Goal: Task Accomplishment & Management: Use online tool/utility

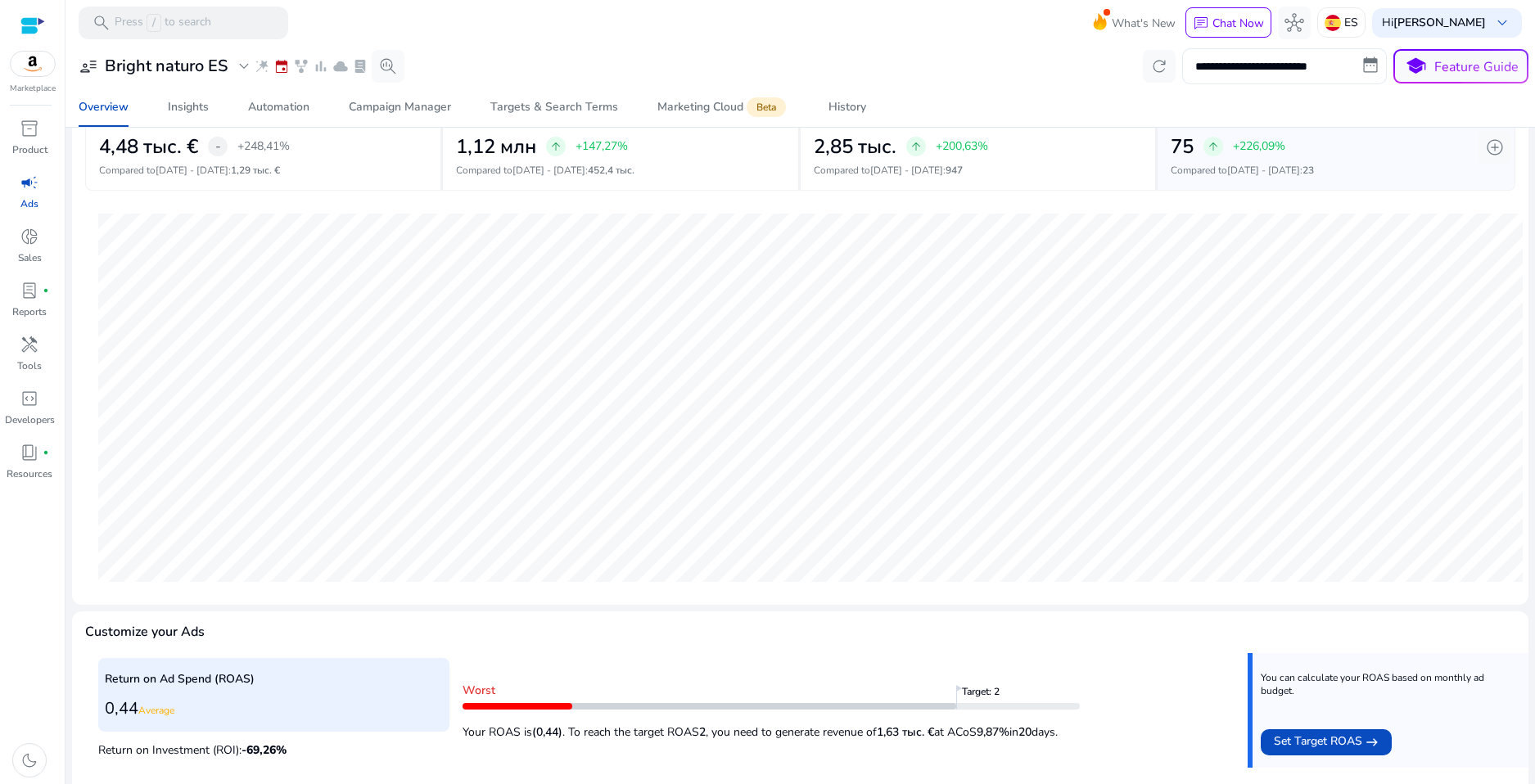
scroll to position [118, 0]
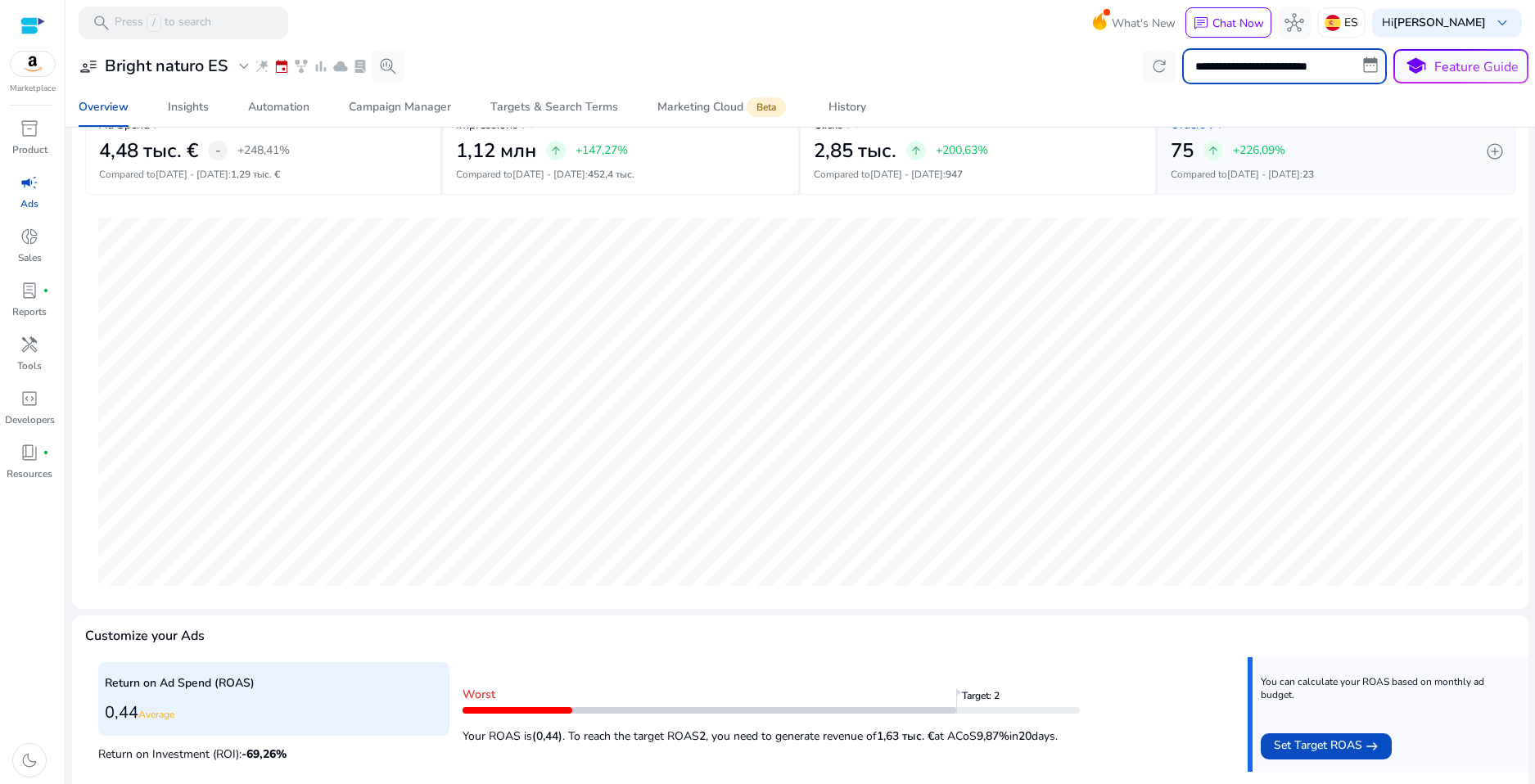
click at [1264, 73] on input "**********" at bounding box center [1285, 66] width 205 height 36
select select "*"
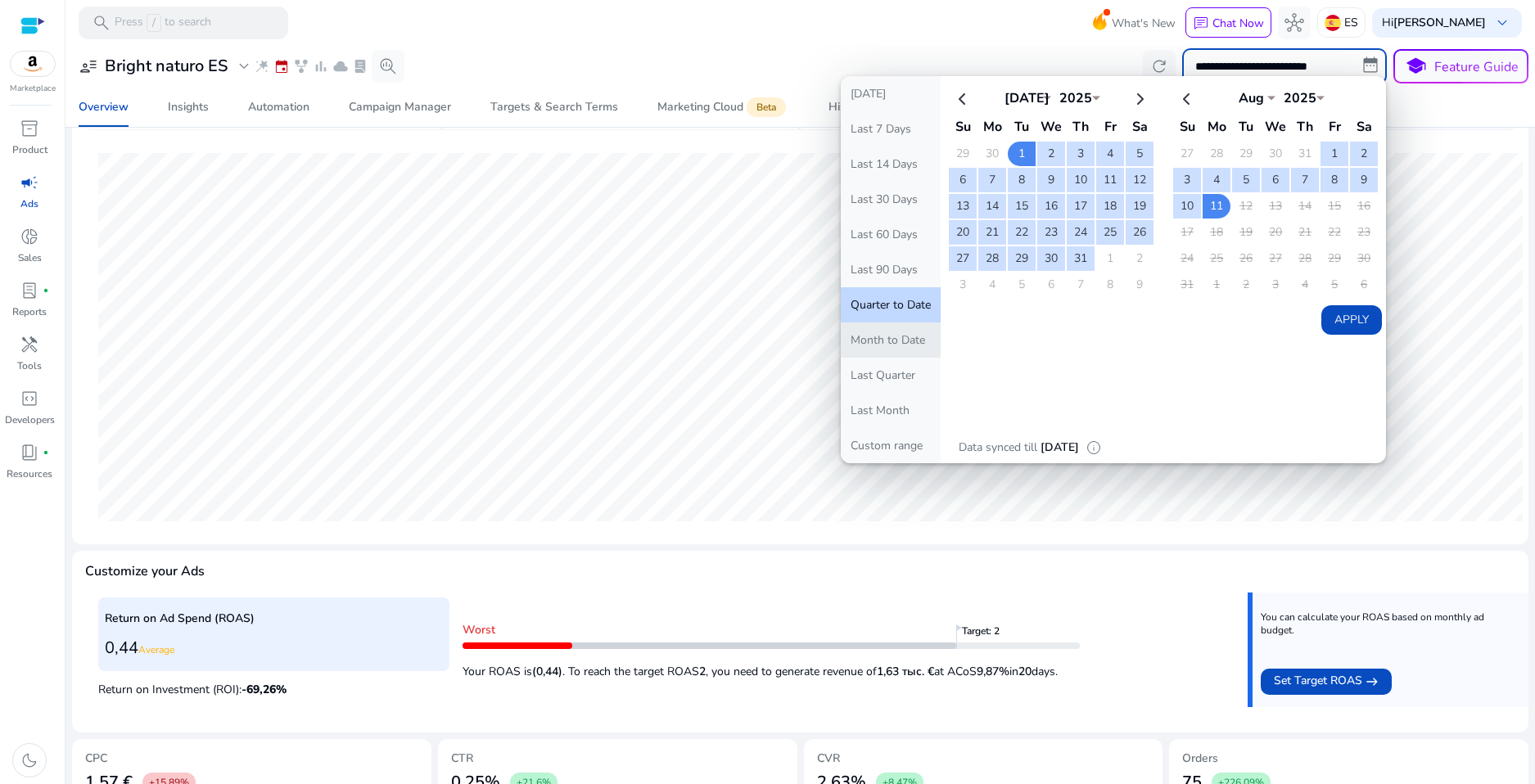
scroll to position [180, 0]
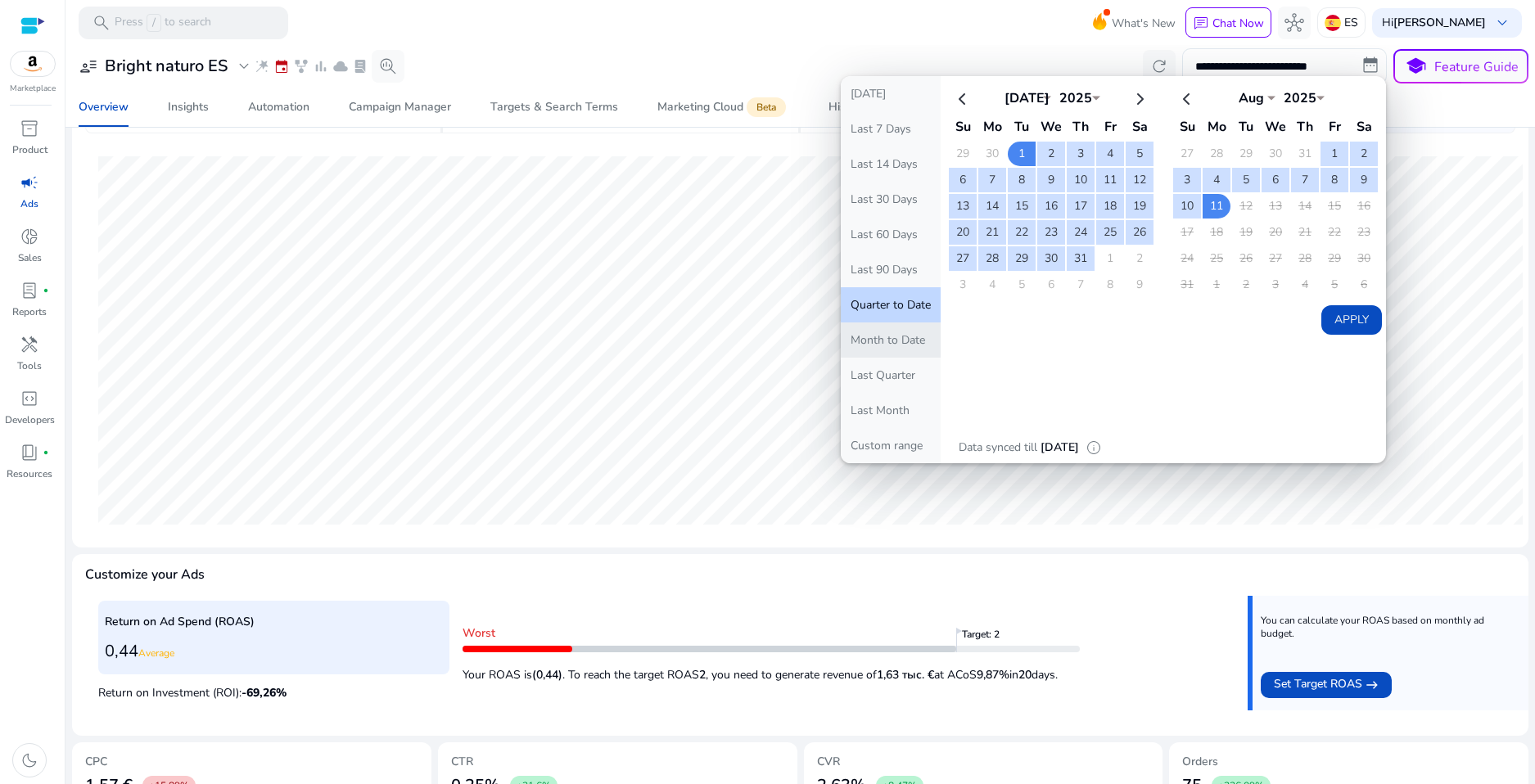
click at [890, 343] on button "Month to Date" at bounding box center [890, 340] width 100 height 35
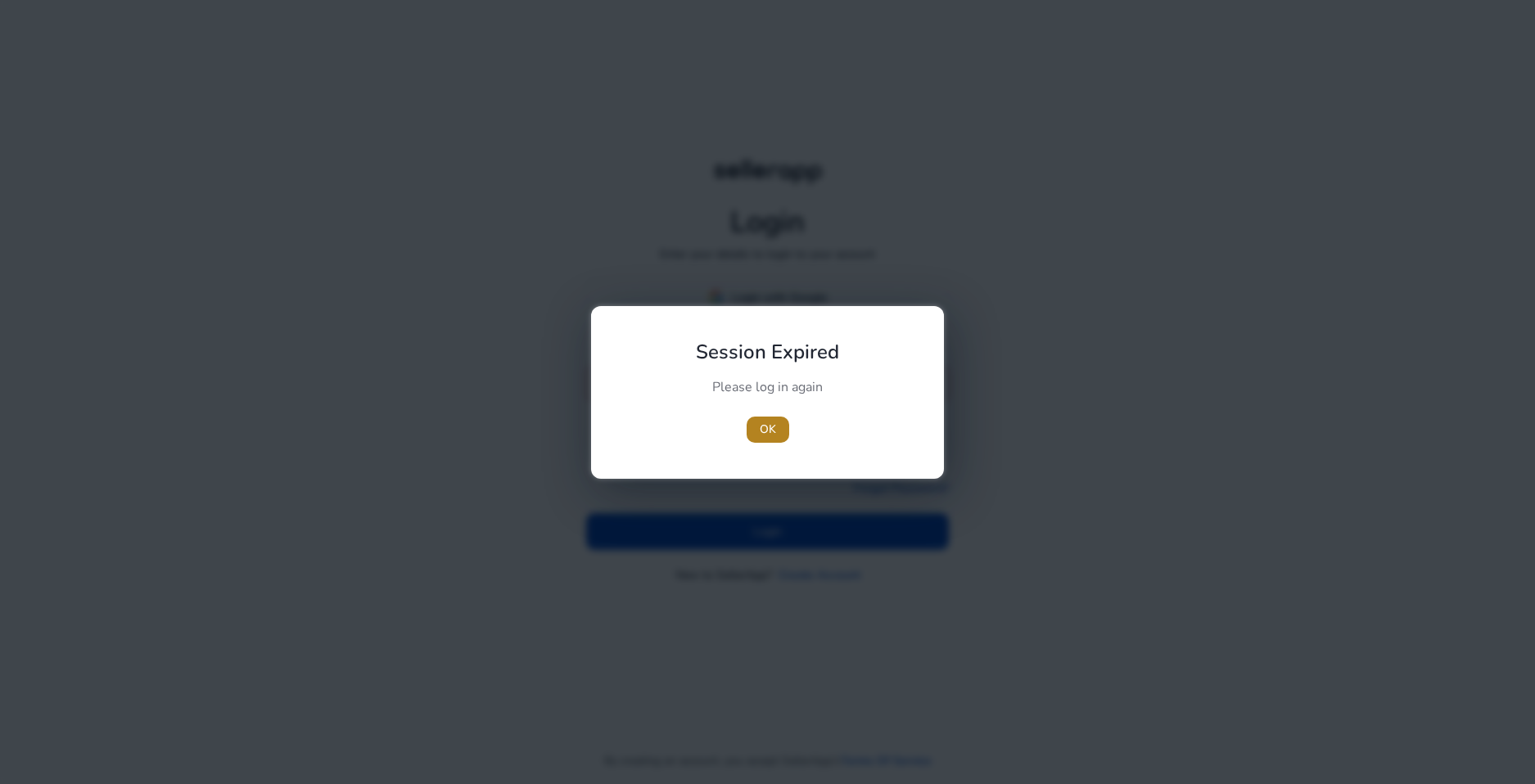
click at [777, 424] on span "button" at bounding box center [768, 429] width 42 height 39
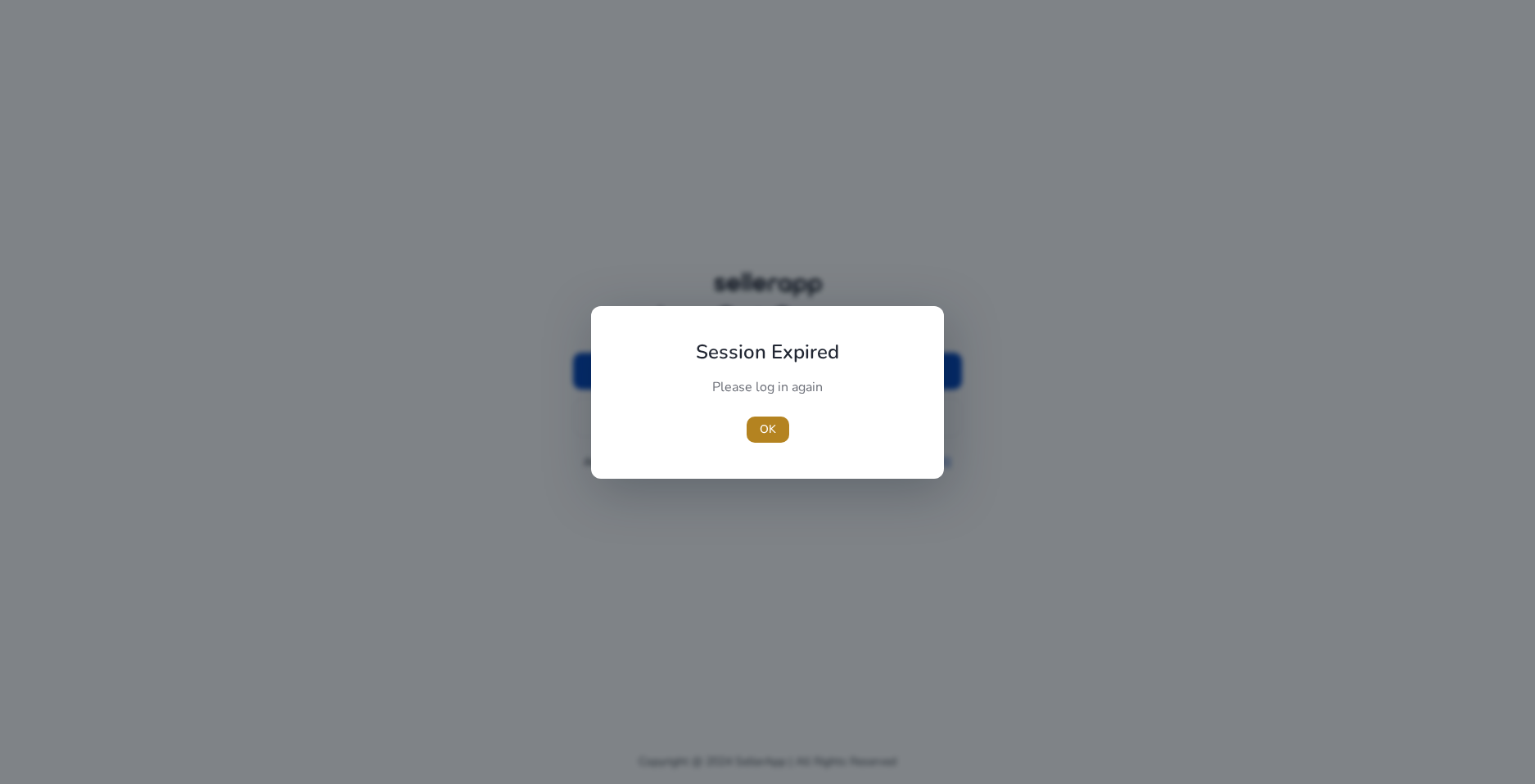
click at [777, 422] on span "button" at bounding box center [768, 429] width 42 height 39
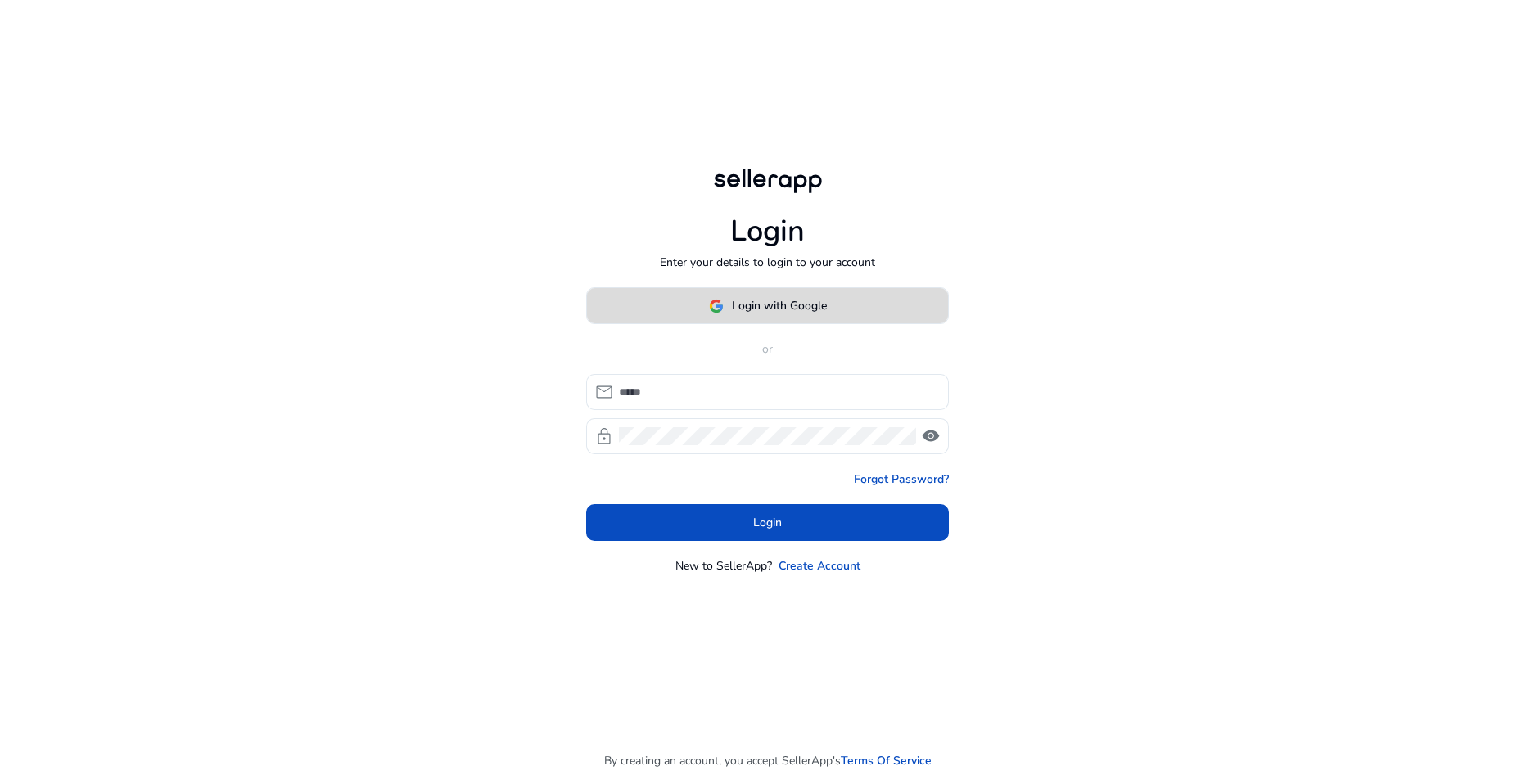
click at [776, 306] on span "Login with Google" at bounding box center [779, 305] width 95 height 17
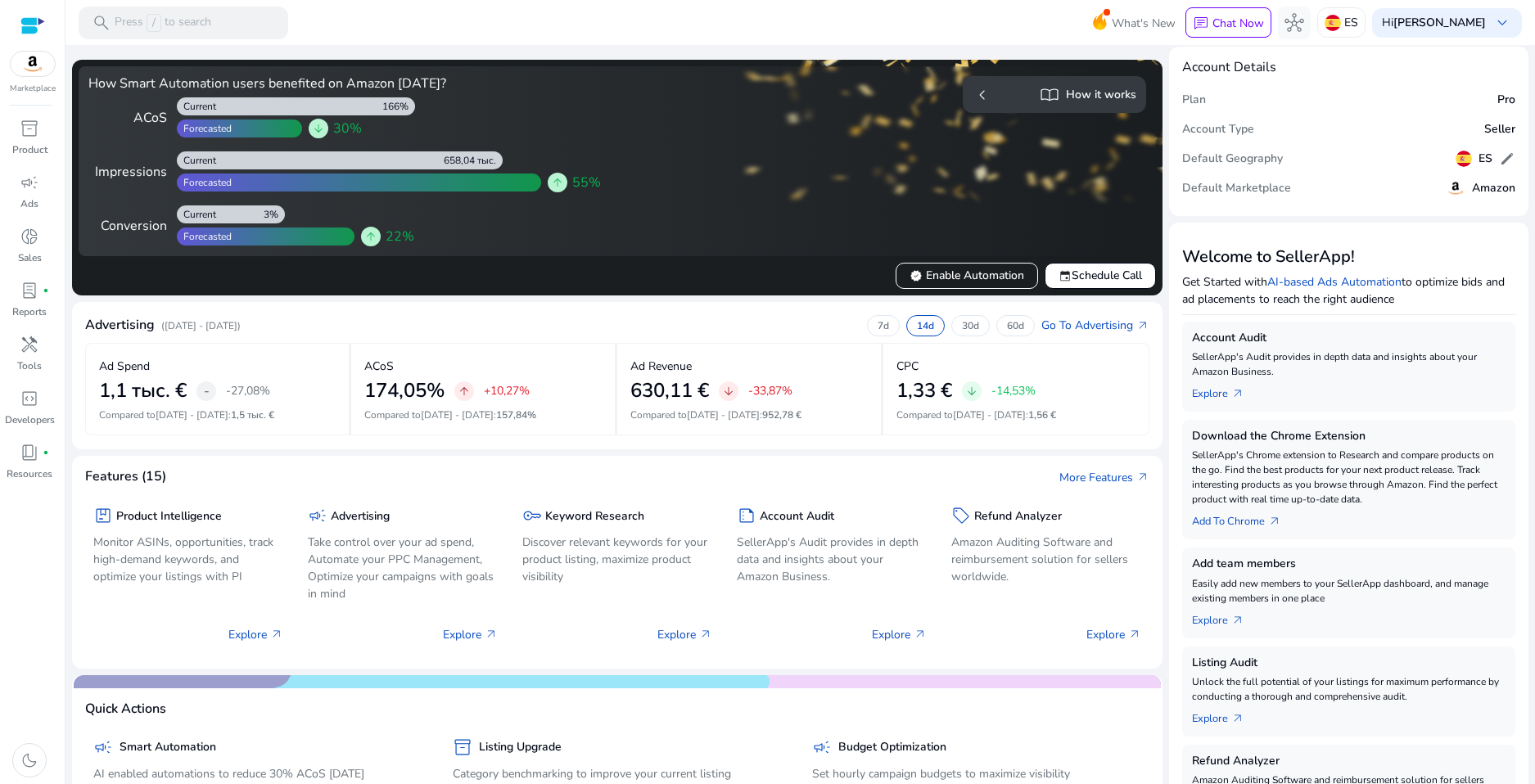
scroll to position [7, 0]
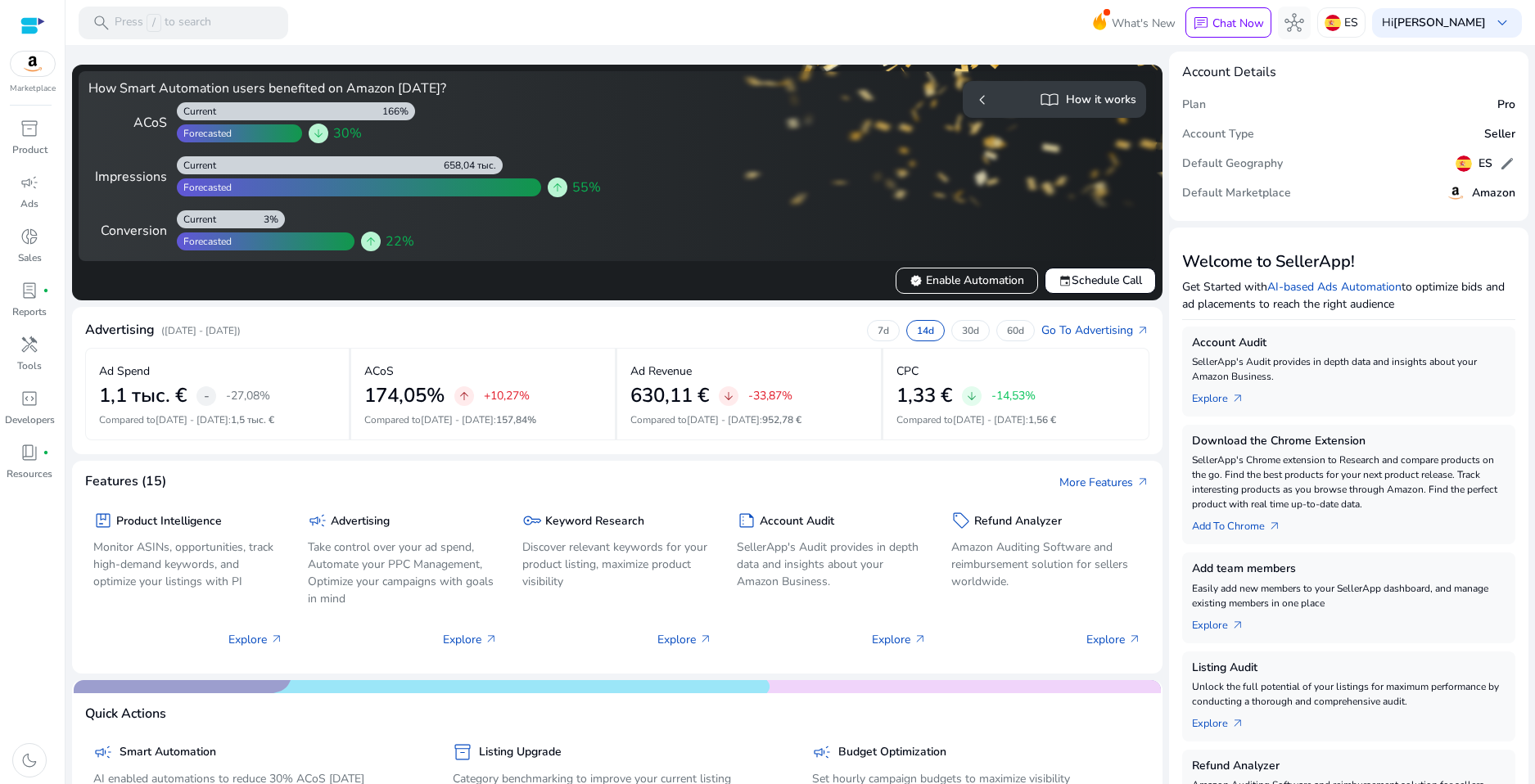
scroll to position [7, 0]
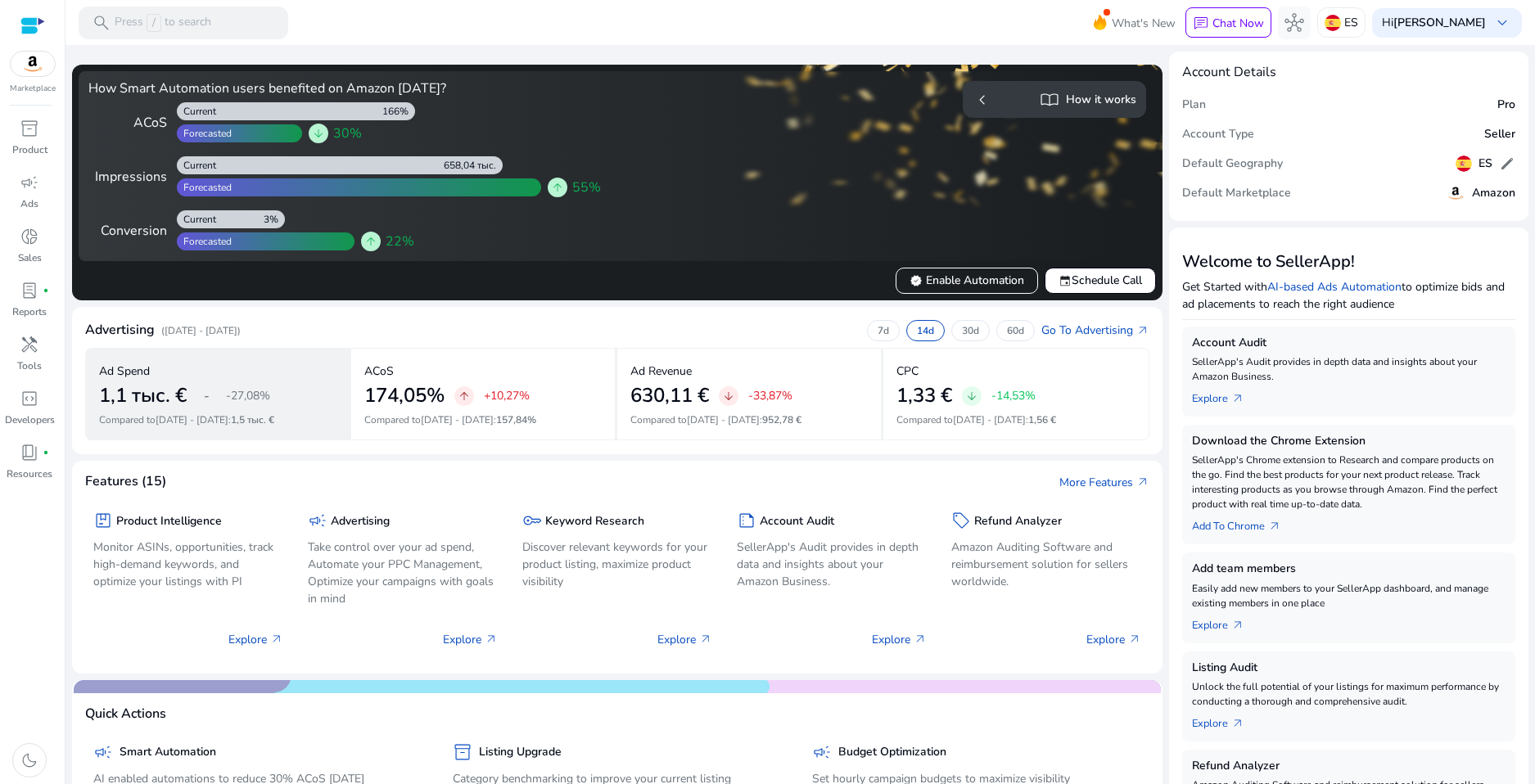
click at [167, 419] on span "[DATE] - [DATE]" at bounding box center [192, 420] width 73 height 13
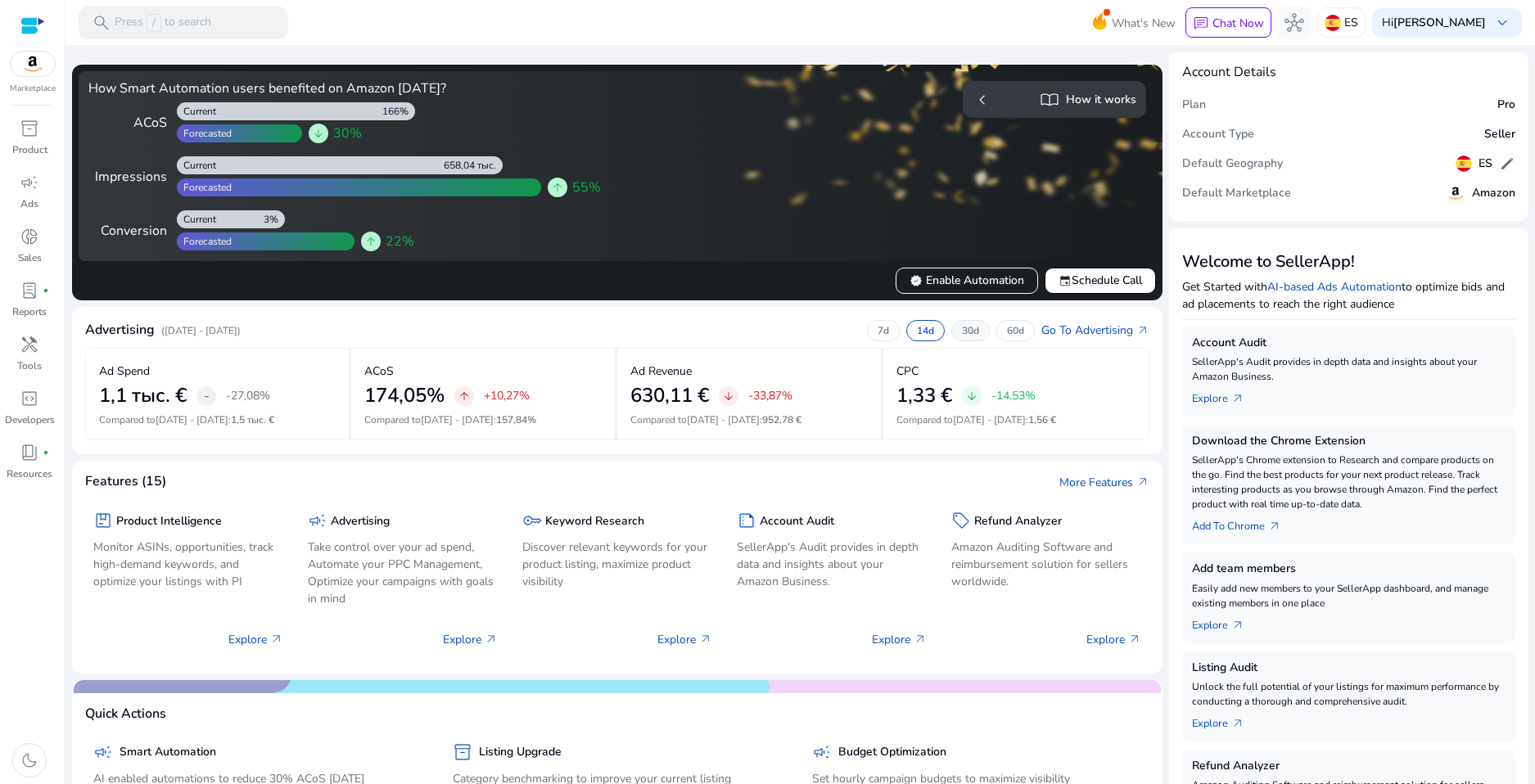
click at [968, 331] on p "30d" at bounding box center [969, 330] width 17 height 13
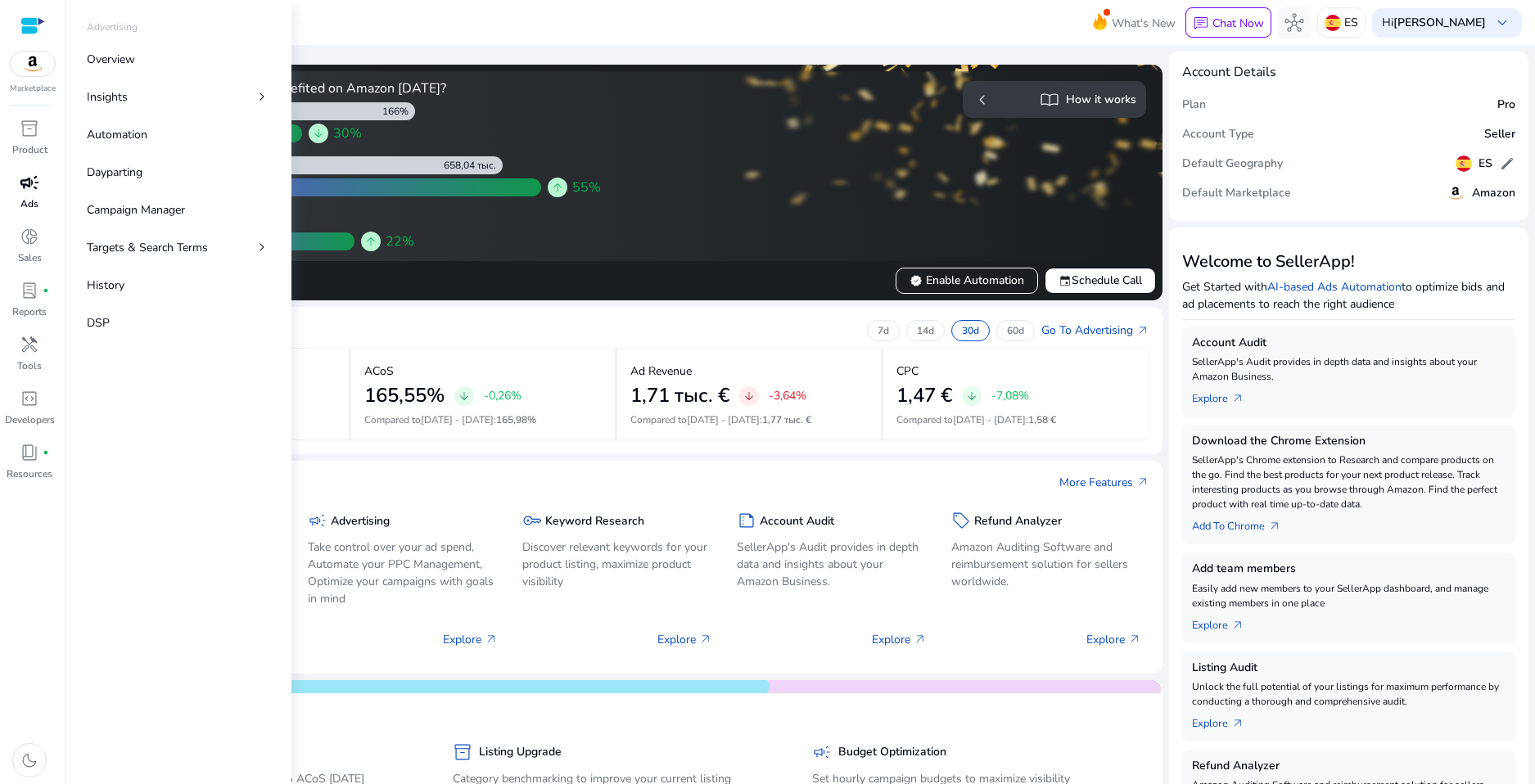
click at [36, 186] on span "campaign" at bounding box center [30, 182] width 20 height 20
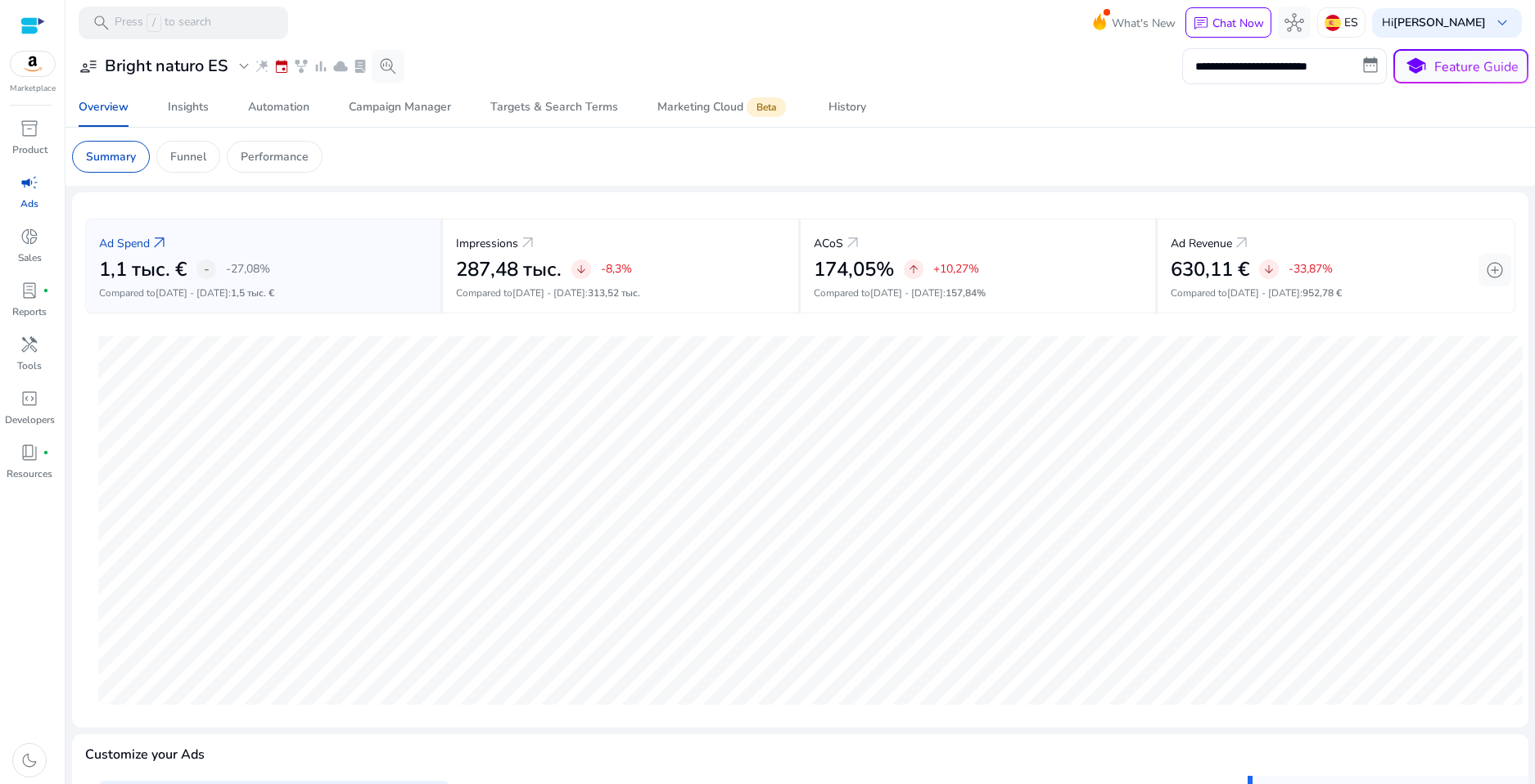
scroll to position [1, 0]
click at [1274, 70] on input "**********" at bounding box center [1285, 66] width 205 height 36
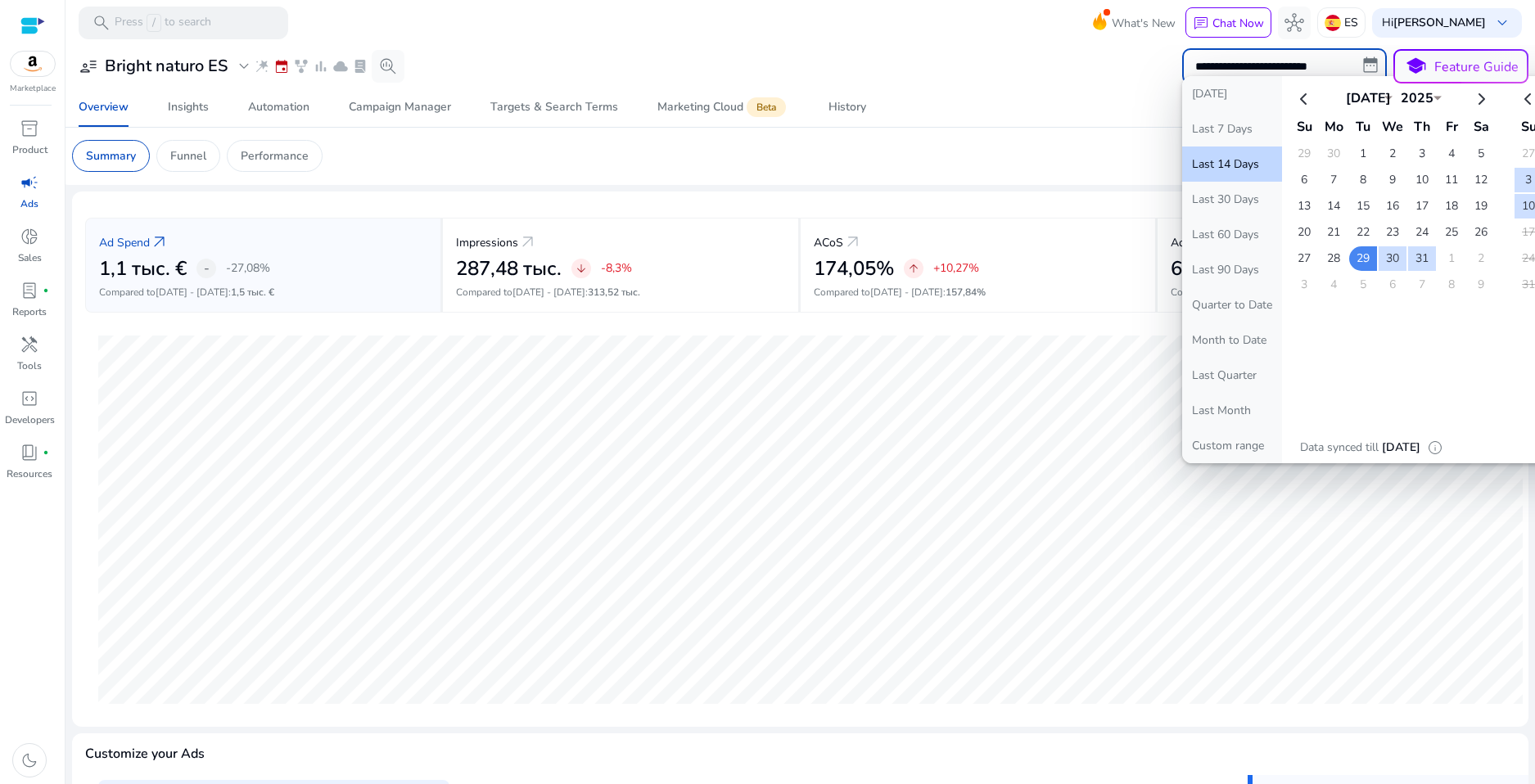
select select "*"
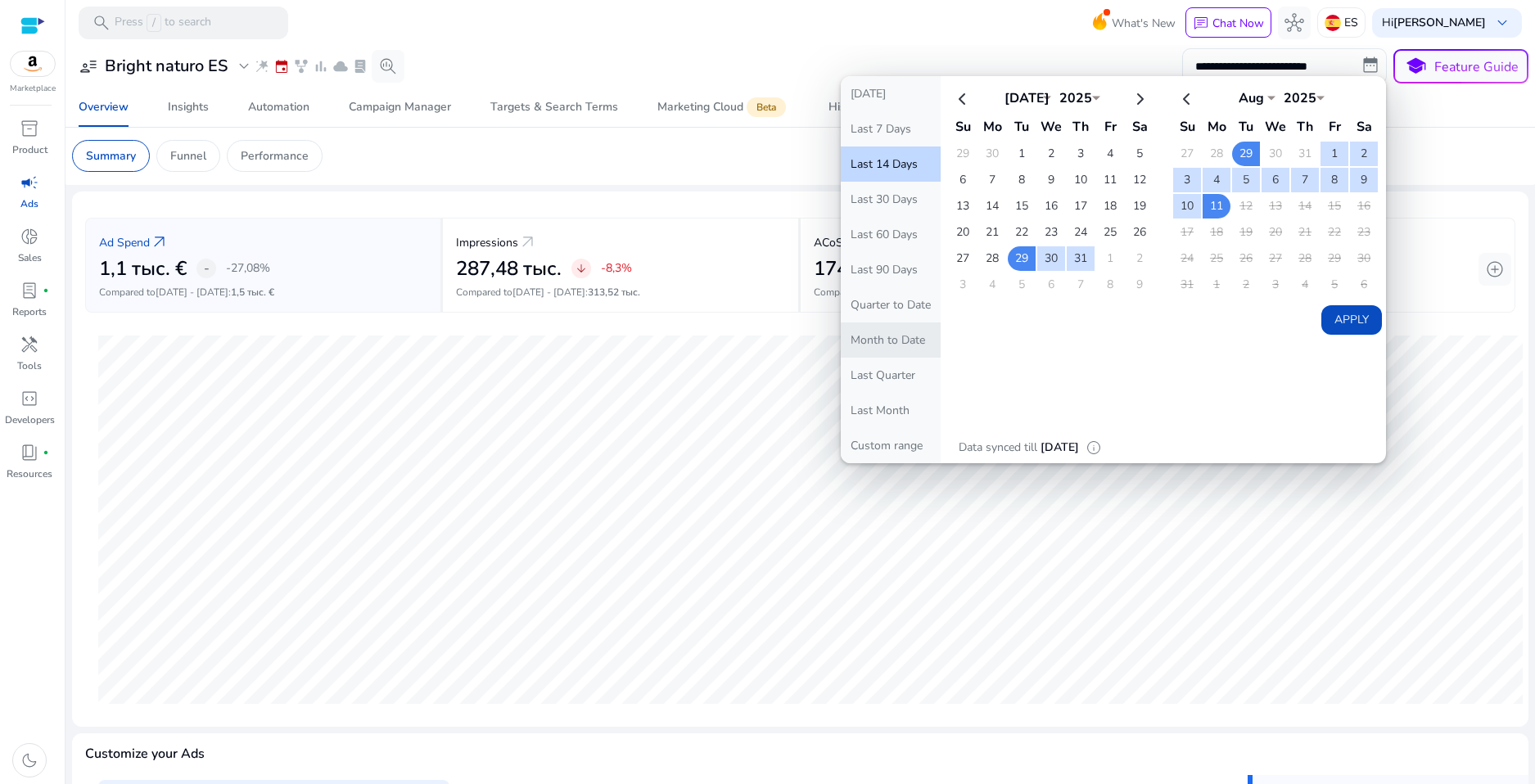
click at [874, 341] on button "Month to Date" at bounding box center [890, 340] width 100 height 35
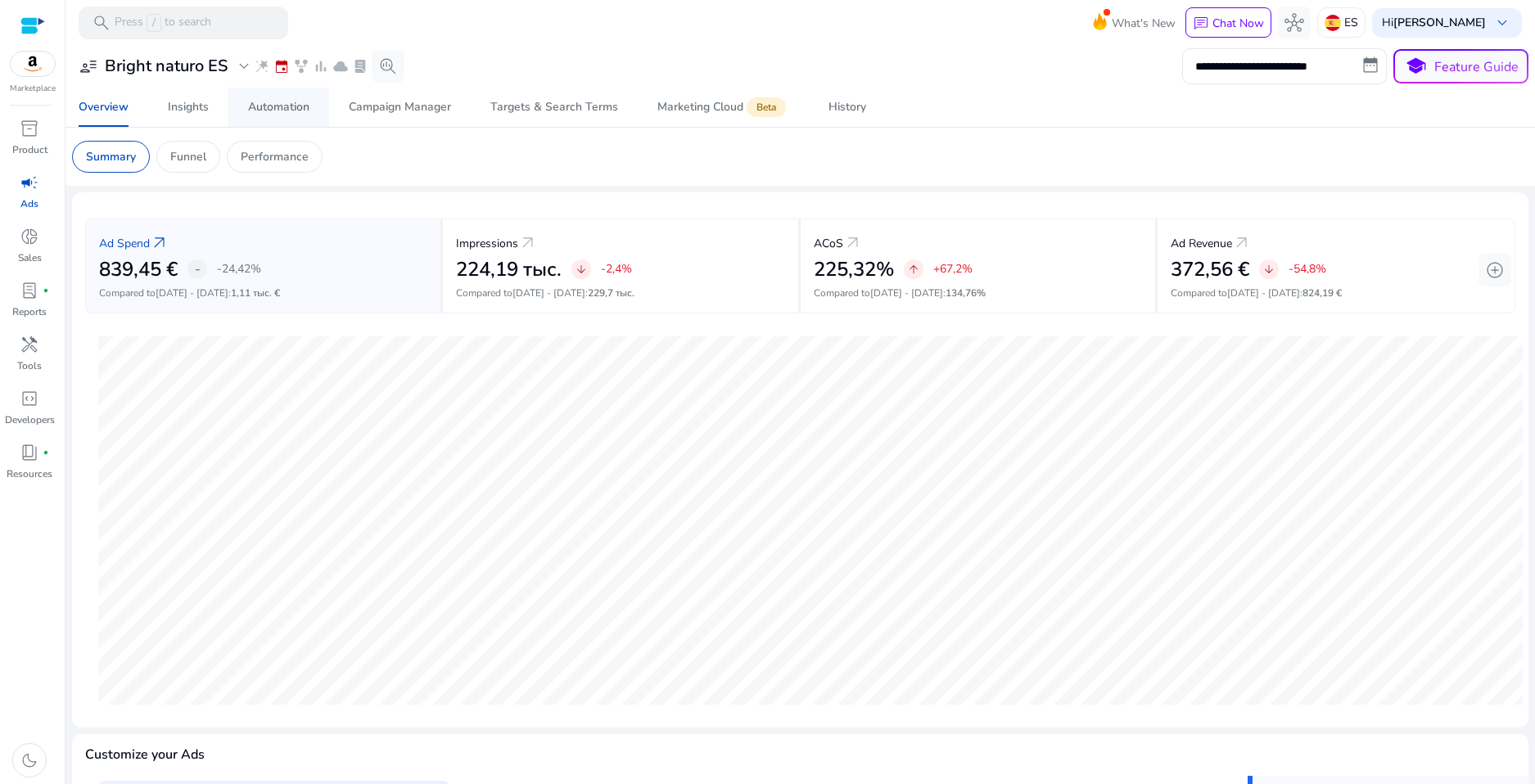
scroll to position [0, 0]
click at [366, 120] on span "Campaign Manager" at bounding box center [400, 107] width 102 height 39
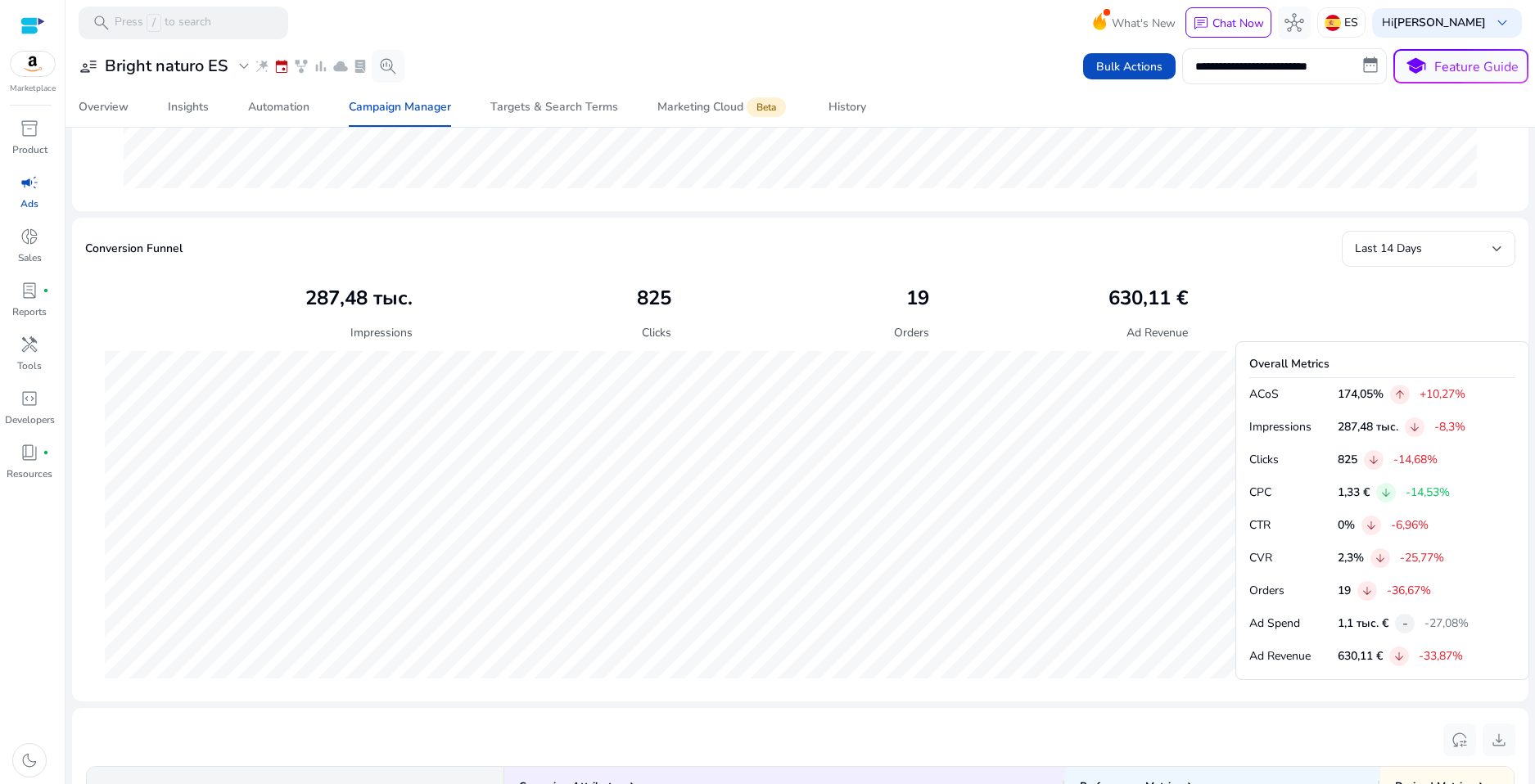
scroll to position [454, 0]
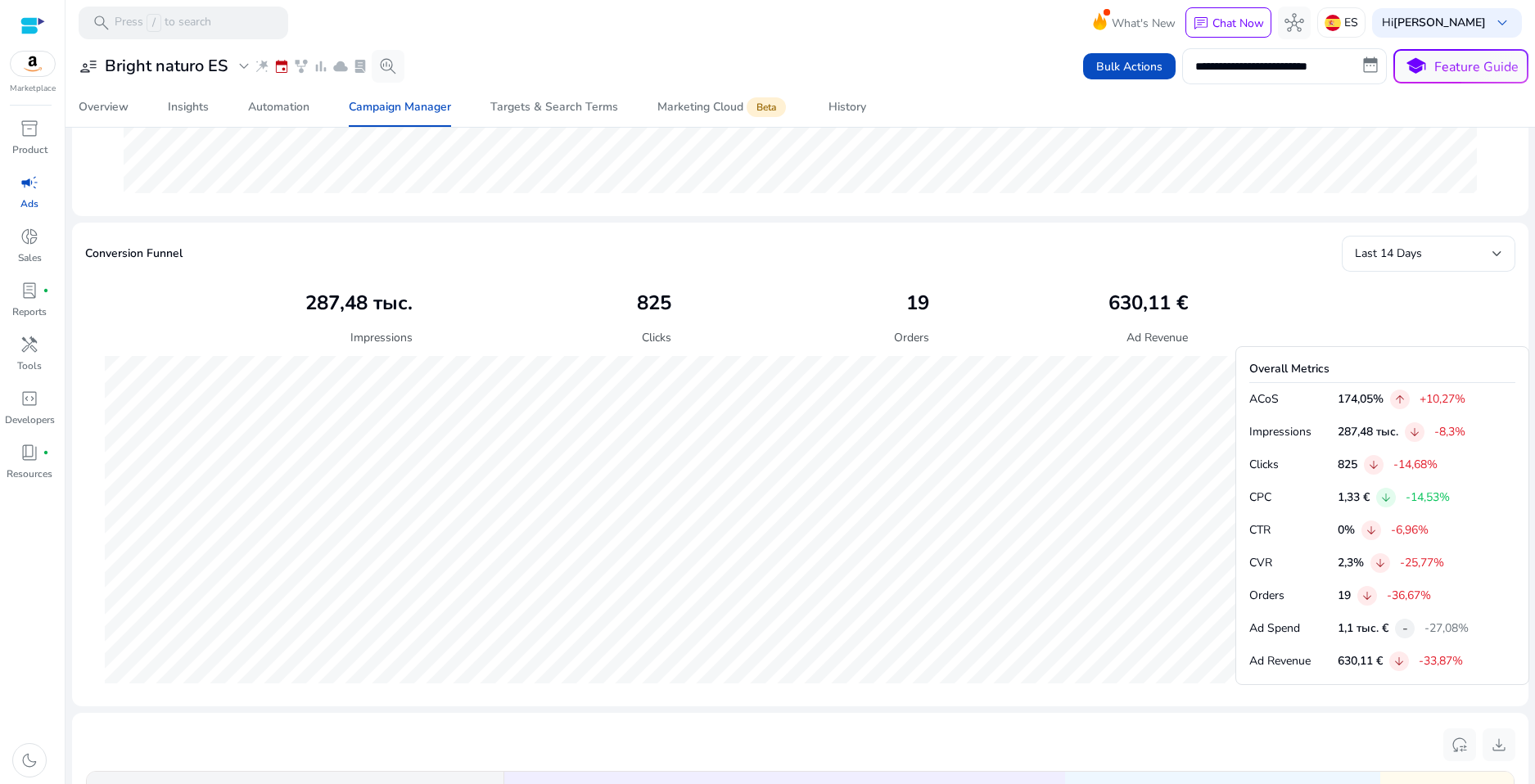
drag, startPoint x: 1307, startPoint y: 714, endPoint x: 1405, endPoint y: 724, distance: 98.5
click at [1405, 724] on div "Ad Spend 839,45 € - -24,42% from 1,11 тыс. € Impressions 224,19 тыс. arrow_down…" at bounding box center [800, 587] width 1456 height 1699
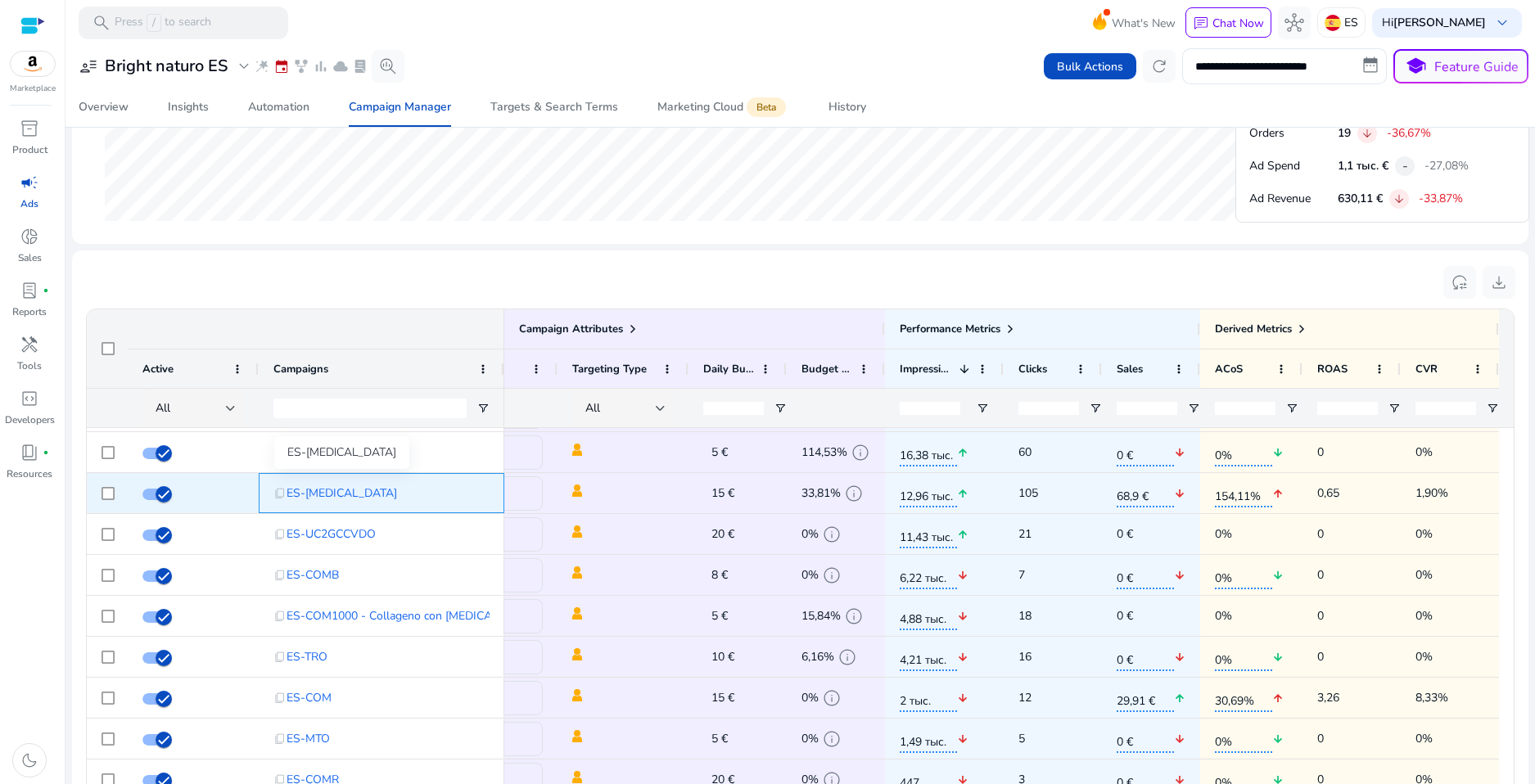
click at [316, 489] on span "ES-Cortisol" at bounding box center [342, 493] width 110 height 33
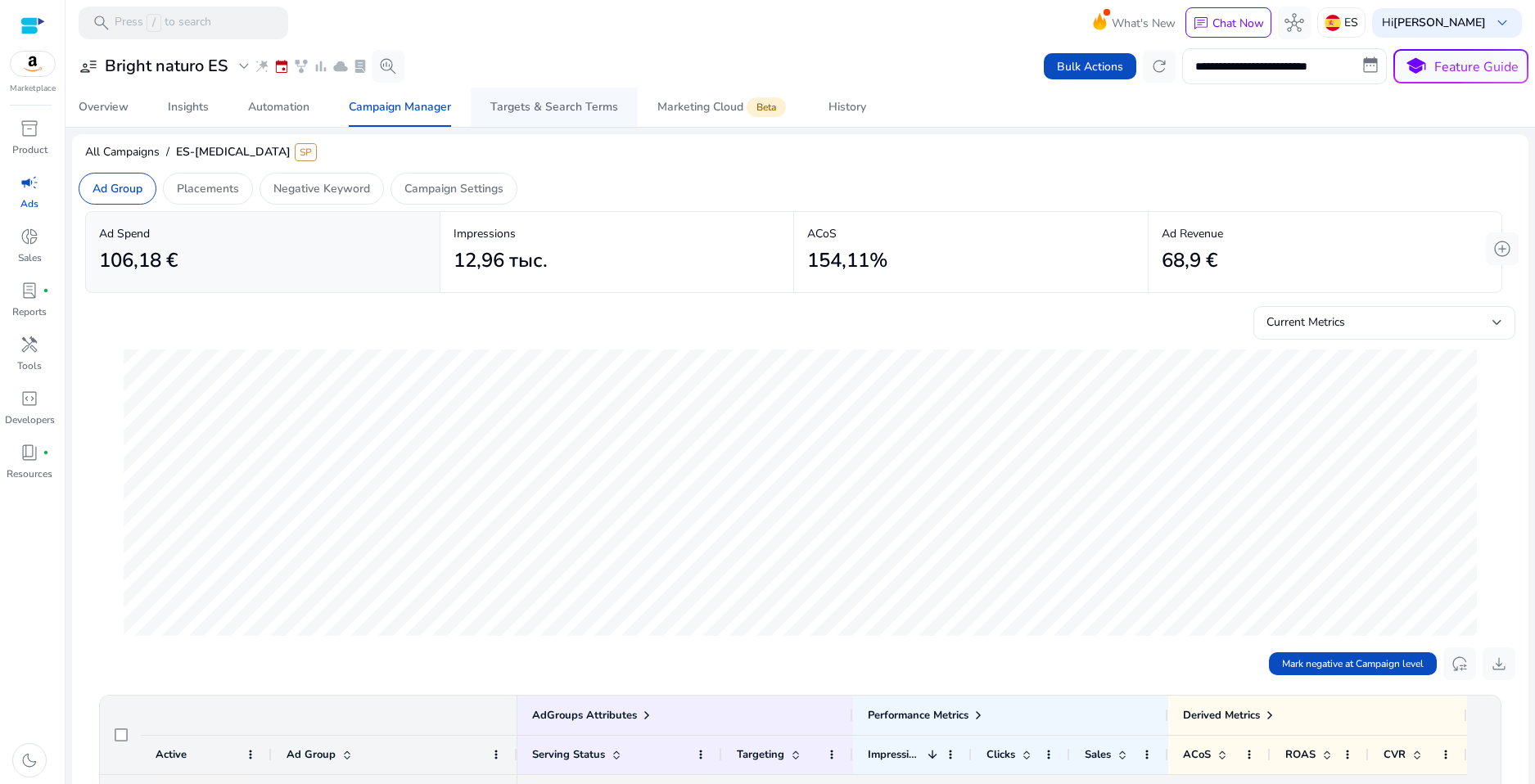
click at [547, 118] on span "Targets & Search Terms" at bounding box center [555, 107] width 128 height 39
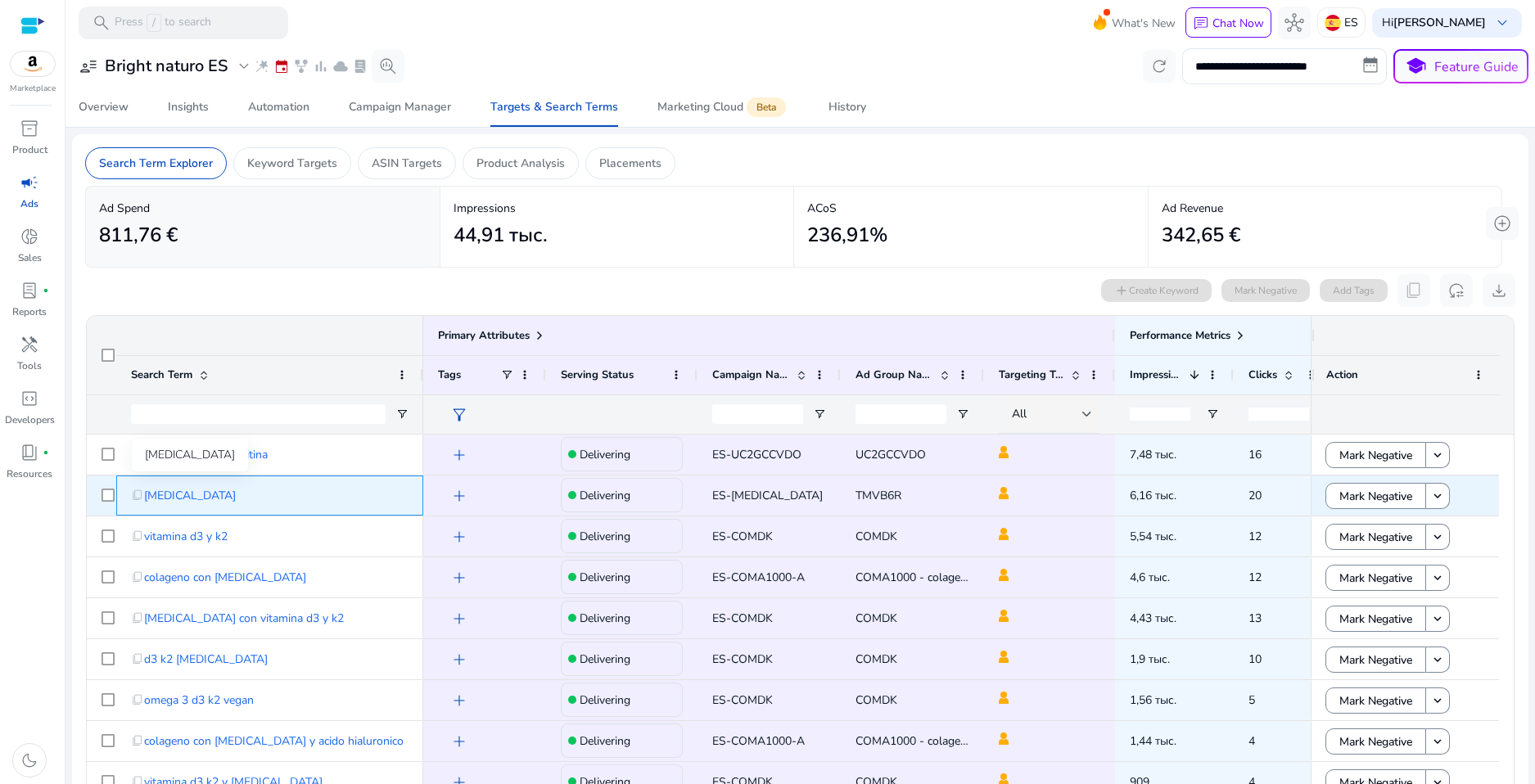
click at [160, 495] on span "cortisol" at bounding box center [189, 495] width 92 height 33
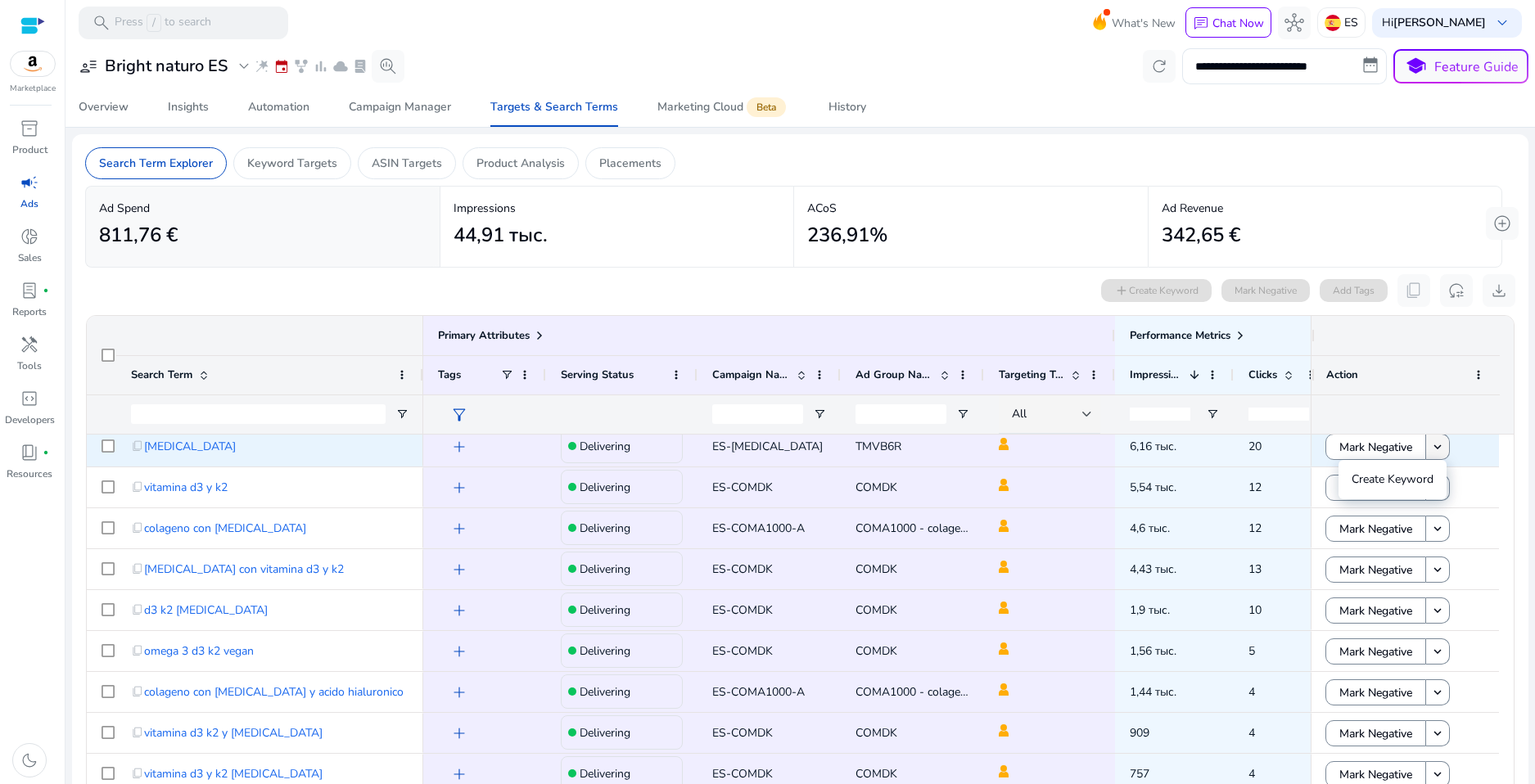
scroll to position [41, 0]
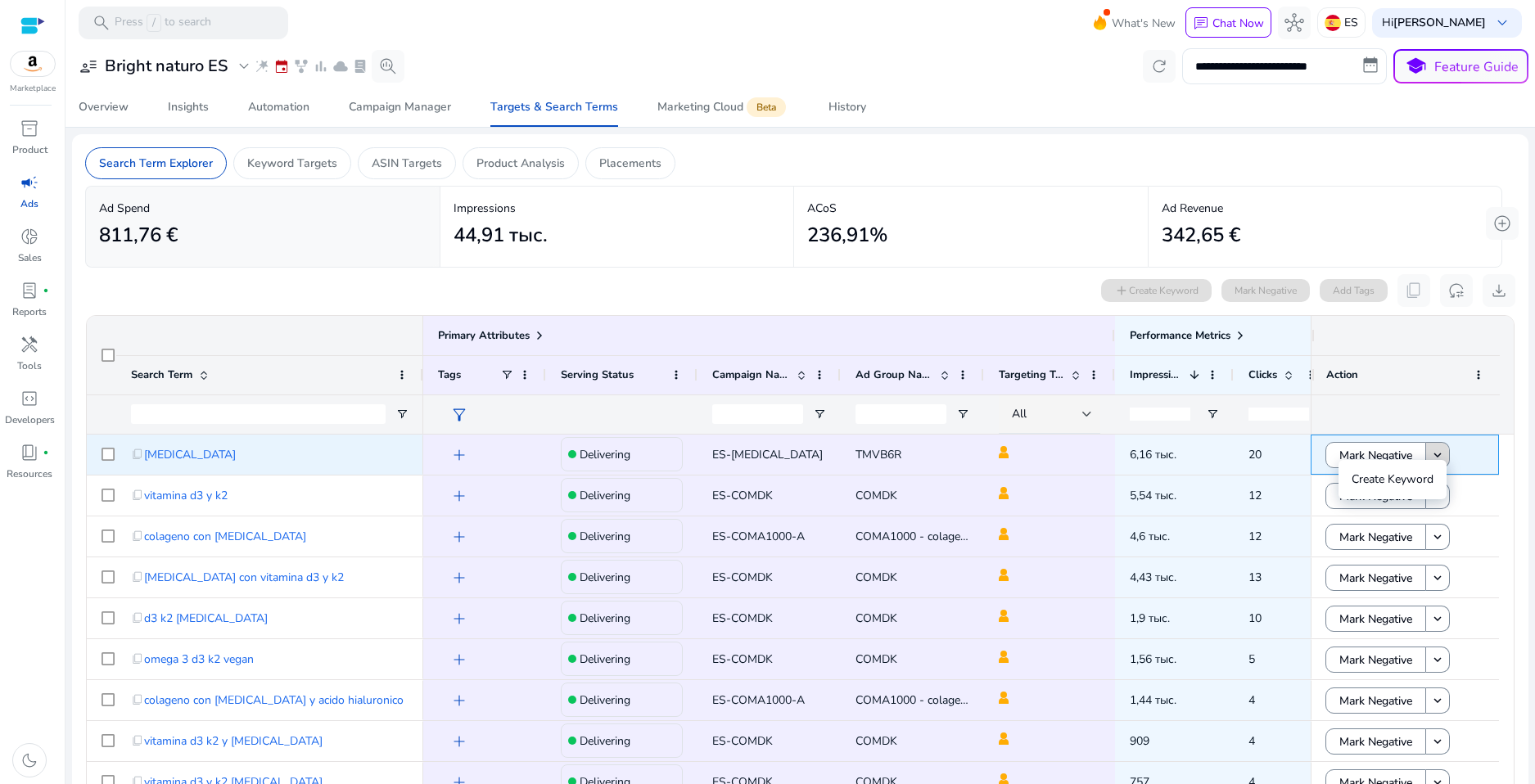
click at [1435, 448] on mat-icon "keyboard_arrow_down" at bounding box center [1437, 455] width 15 height 15
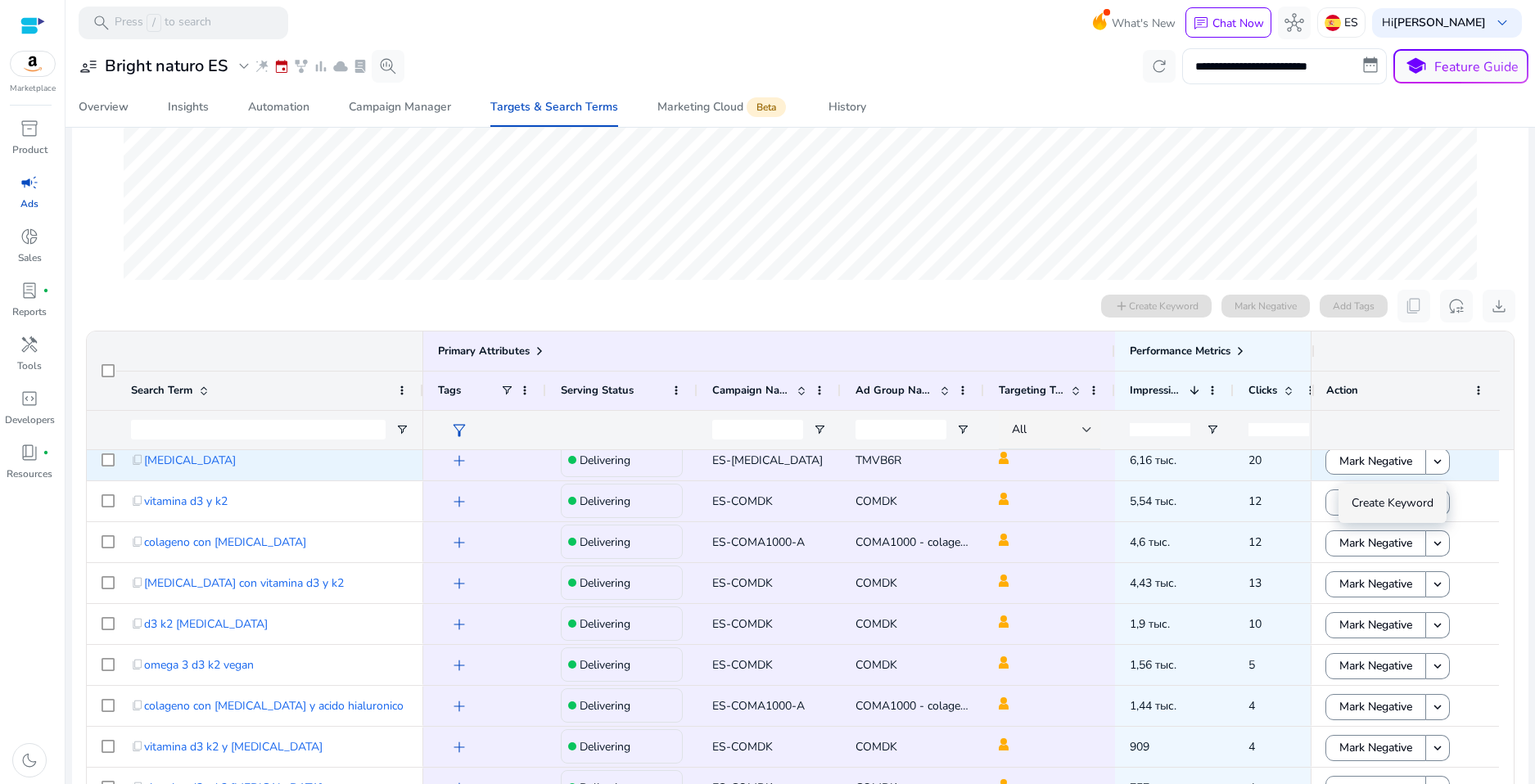
scroll to position [0, 0]
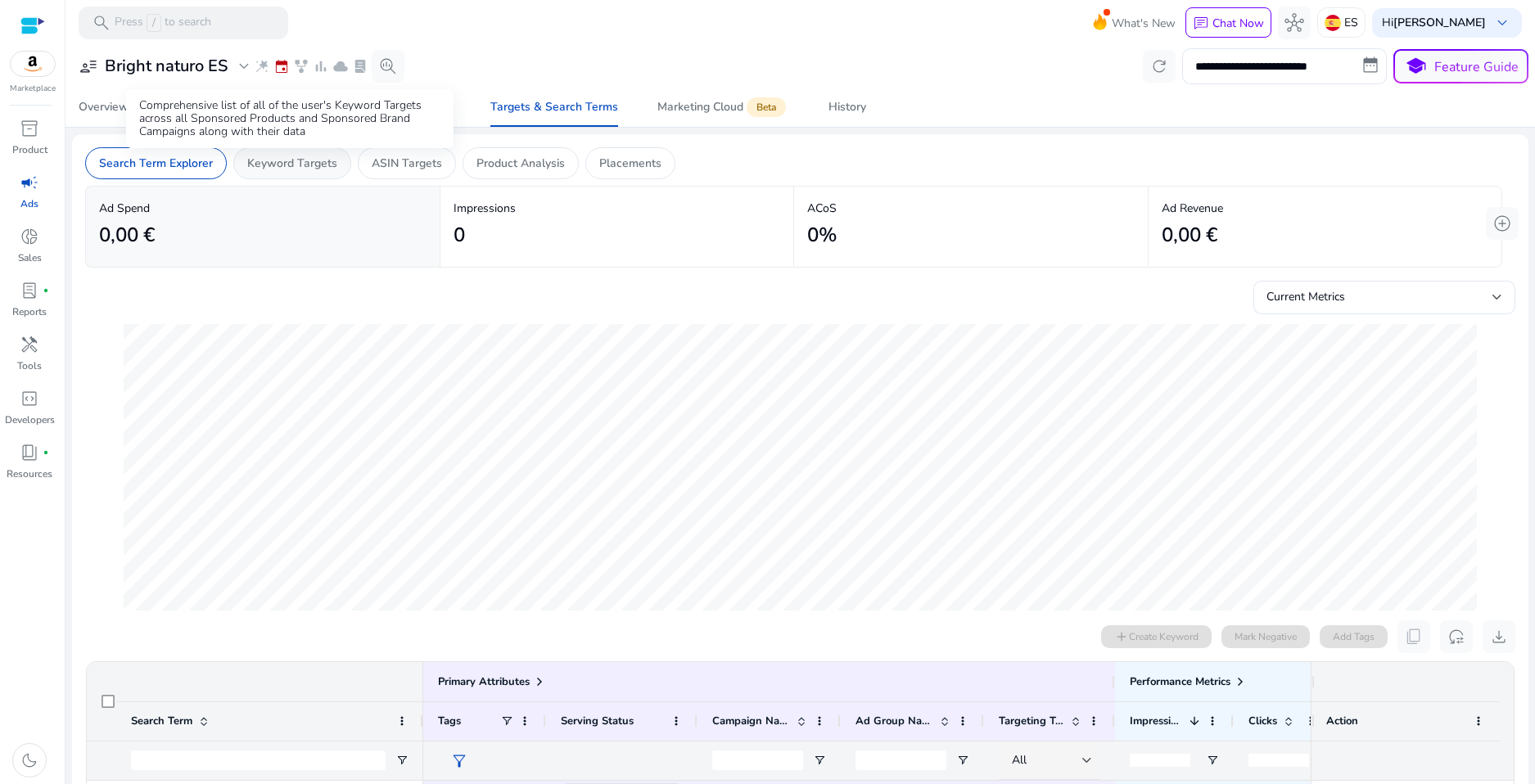
click at [320, 169] on p "Keyword Targets" at bounding box center [292, 163] width 90 height 17
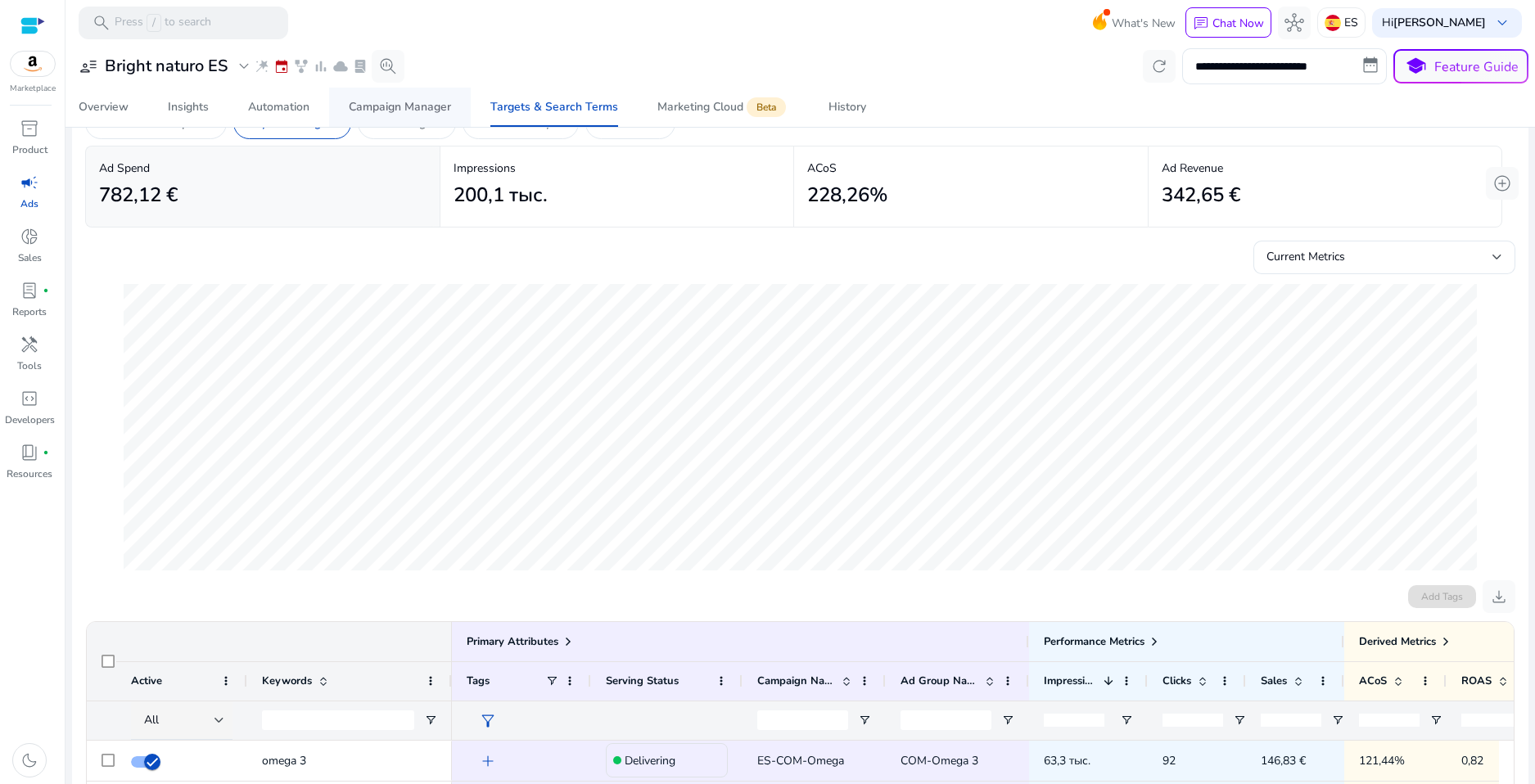
click at [389, 113] on div "Campaign Manager" at bounding box center [400, 107] width 102 height 12
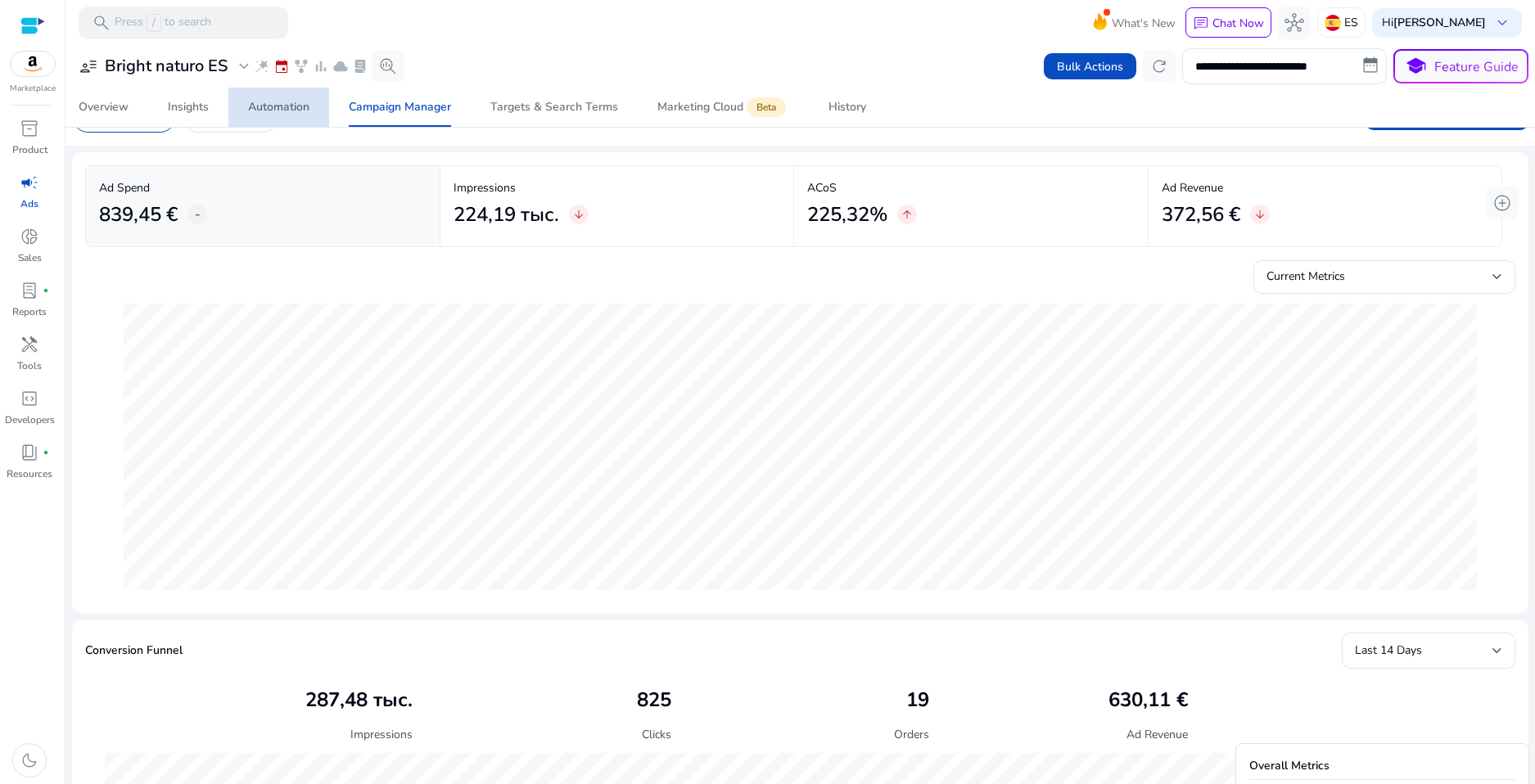
click at [267, 111] on div "Automation" at bounding box center [279, 107] width 61 height 12
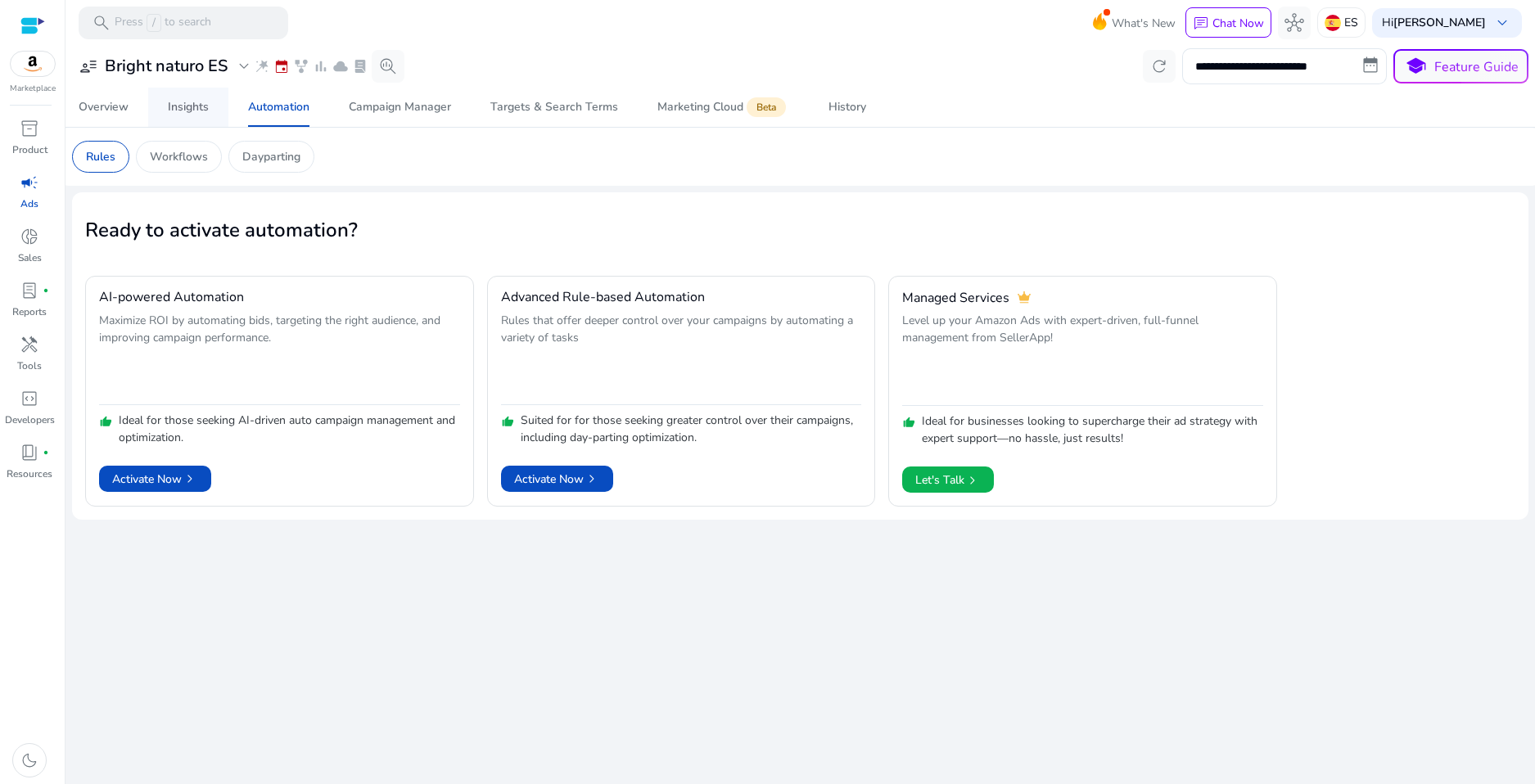
click at [173, 109] on div "Insights" at bounding box center [188, 107] width 41 height 12
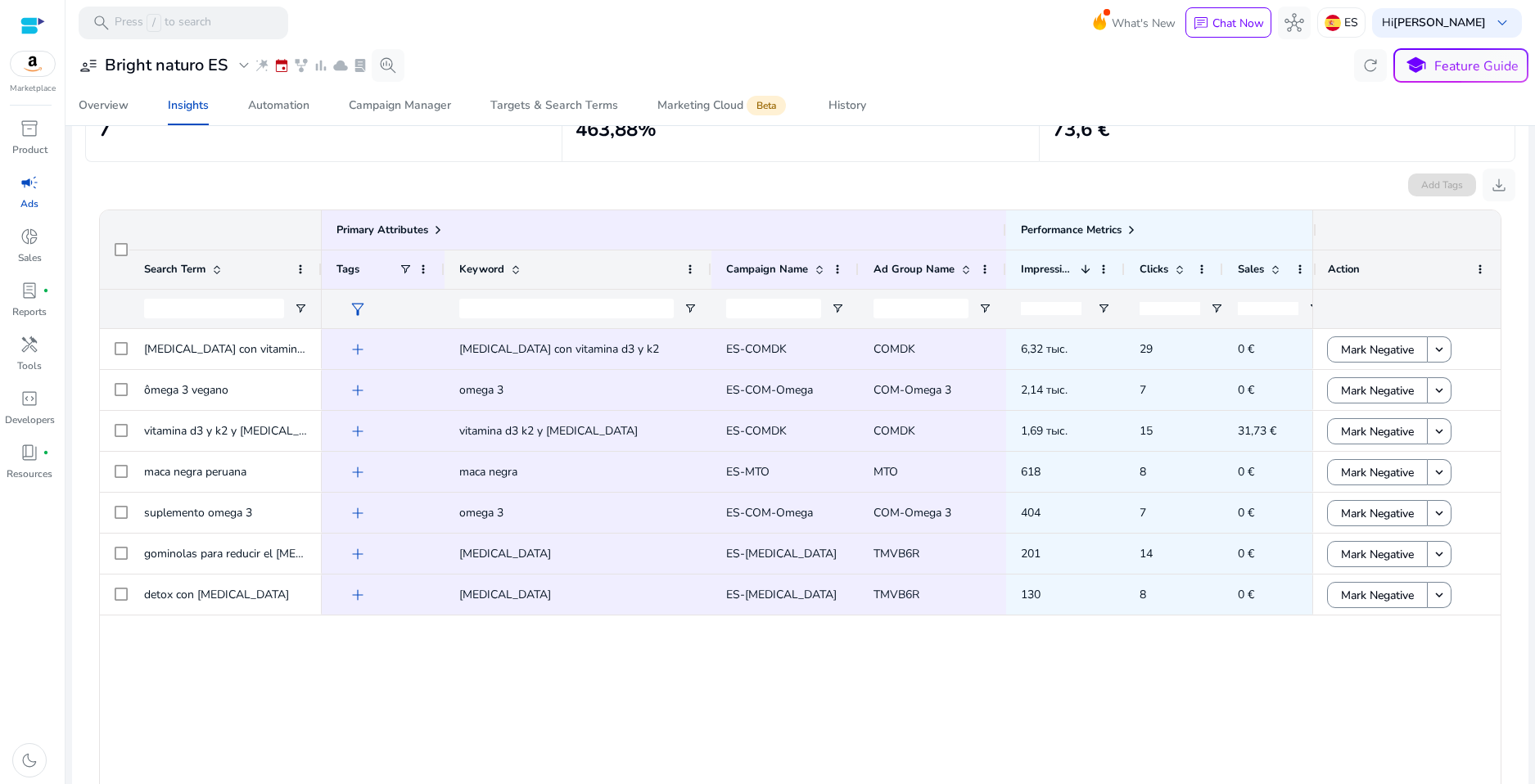
drag, startPoint x: 565, startPoint y: 268, endPoint x: 718, endPoint y: 278, distance: 153.3
click at [708, 274] on div at bounding box center [710, 269] width 7 height 38
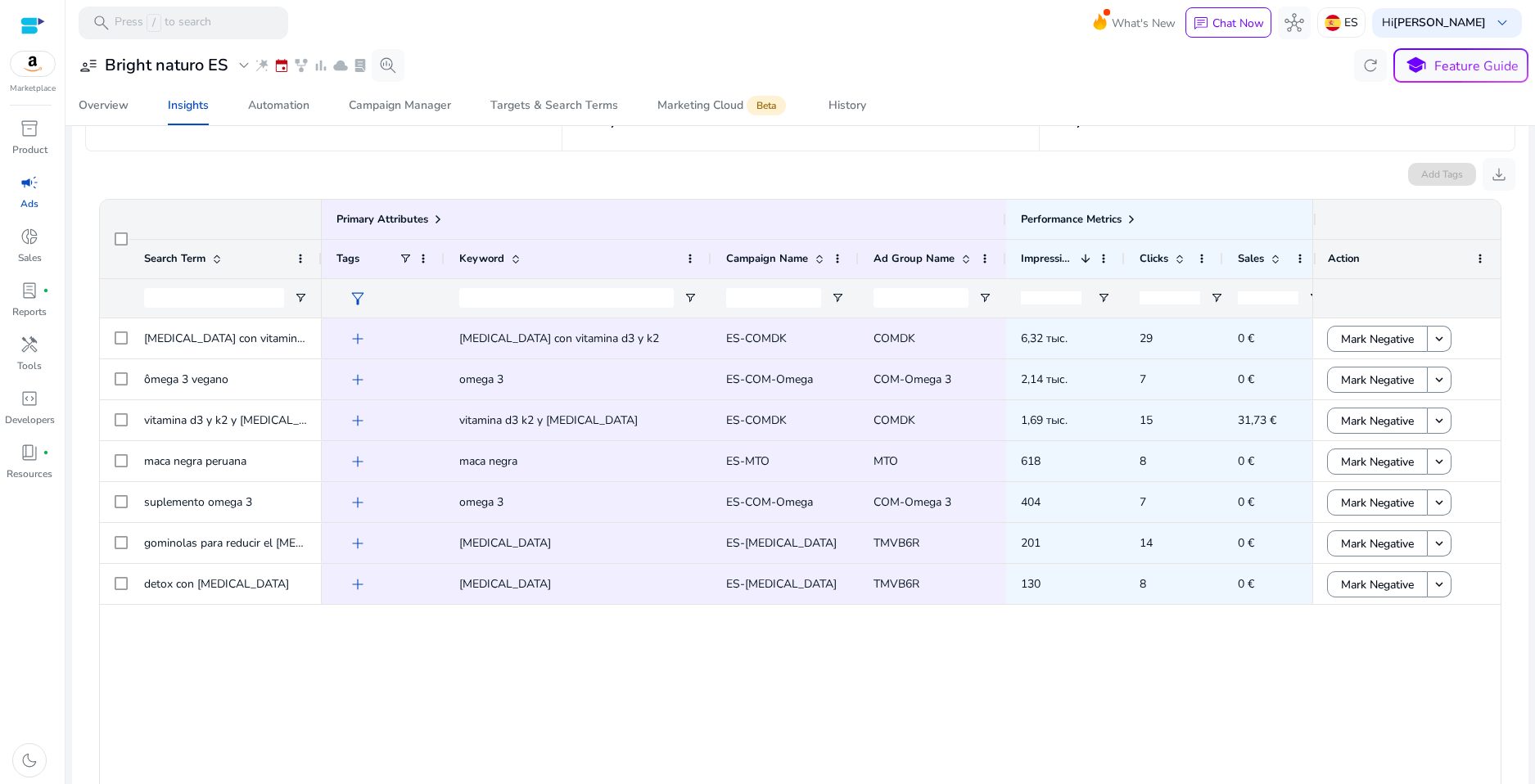
scroll to position [216, 0]
click at [362, 338] on span "add" at bounding box center [358, 337] width 20 height 20
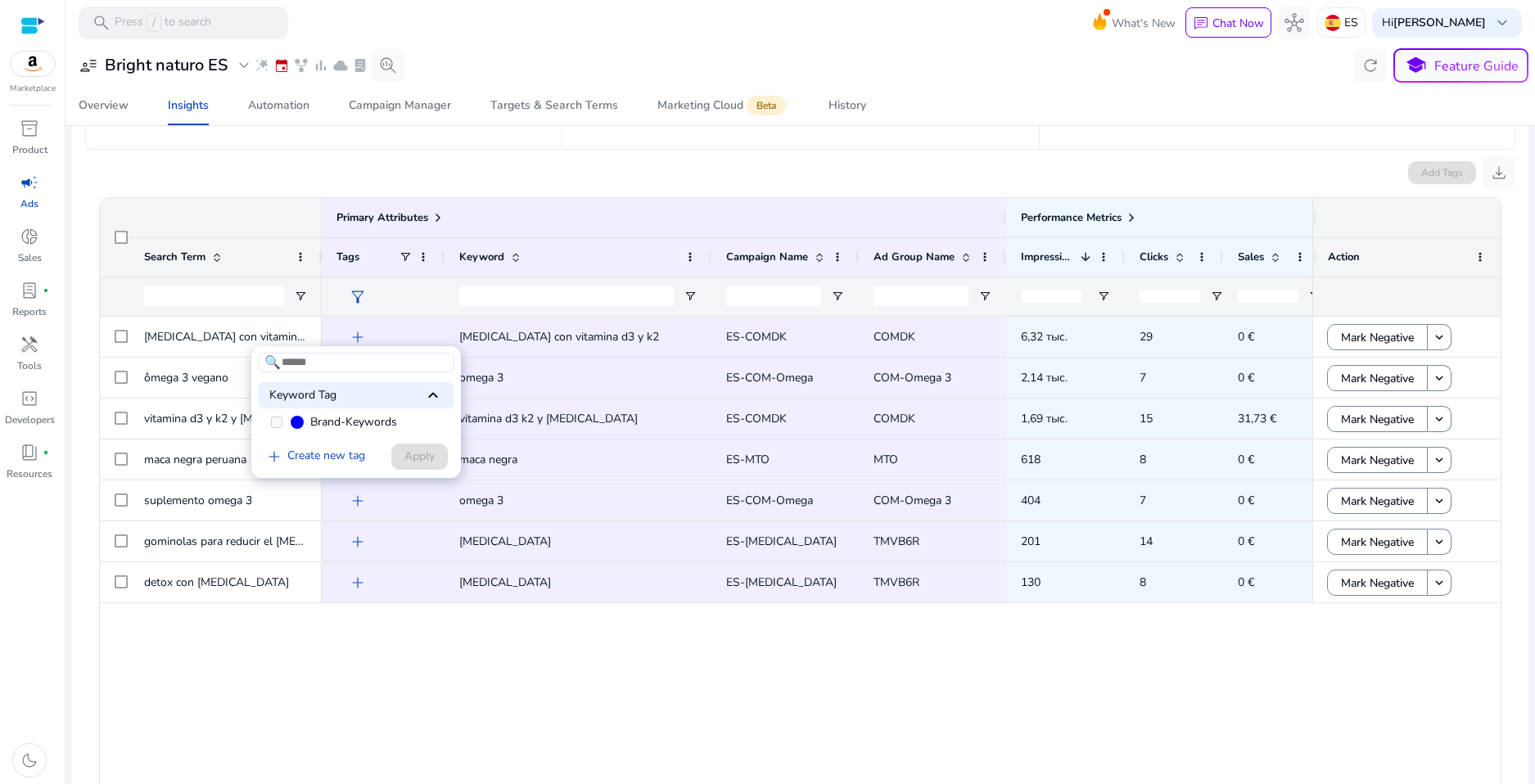
click at [383, 332] on div at bounding box center [768, 392] width 1535 height 784
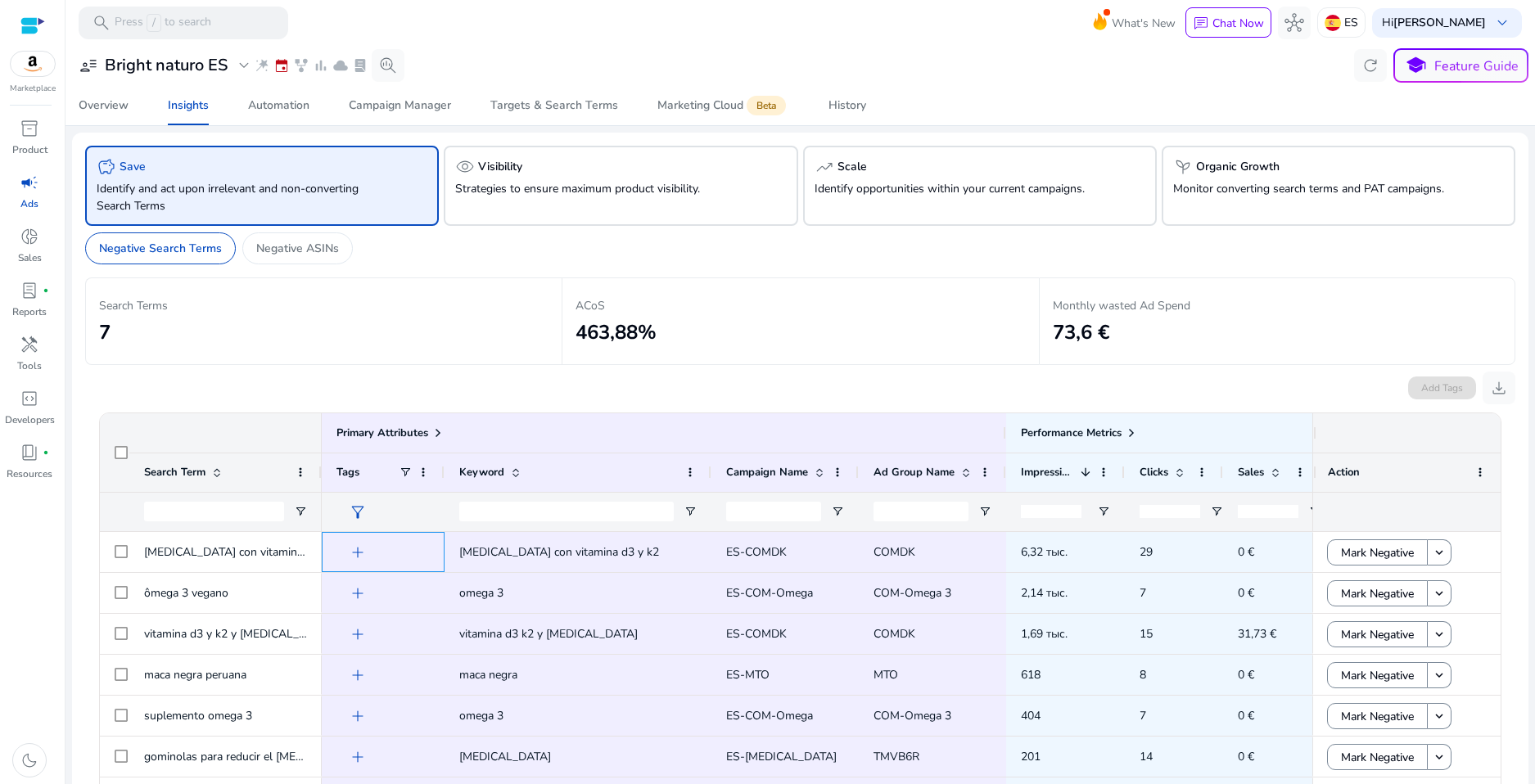
scroll to position [0, 0]
click at [1244, 177] on div "psychiatry Organic Growth Monitor converting search terms and PAT campaigns." at bounding box center [1338, 185] width 354 height 80
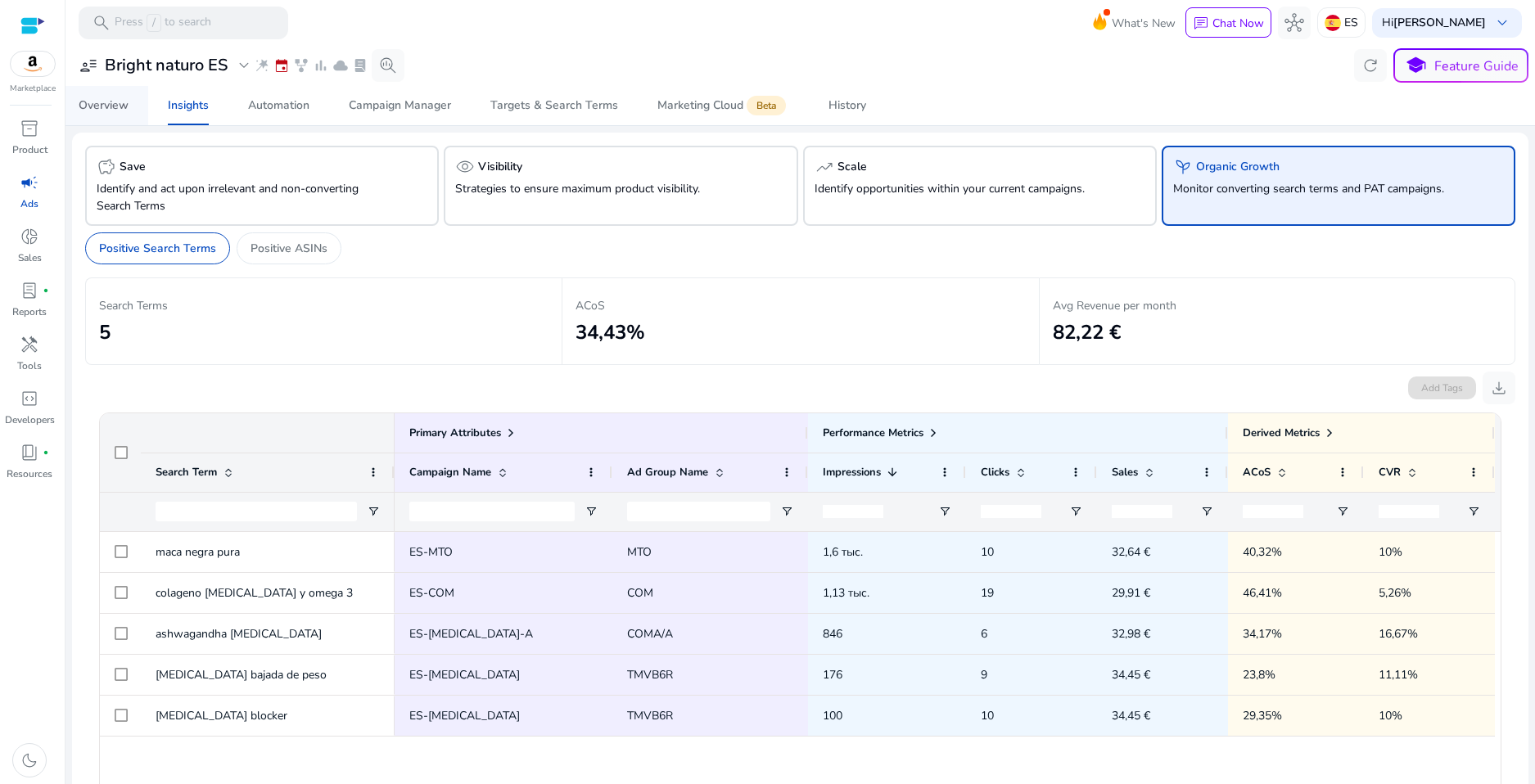
click at [110, 117] on span "Overview" at bounding box center [103, 105] width 50 height 39
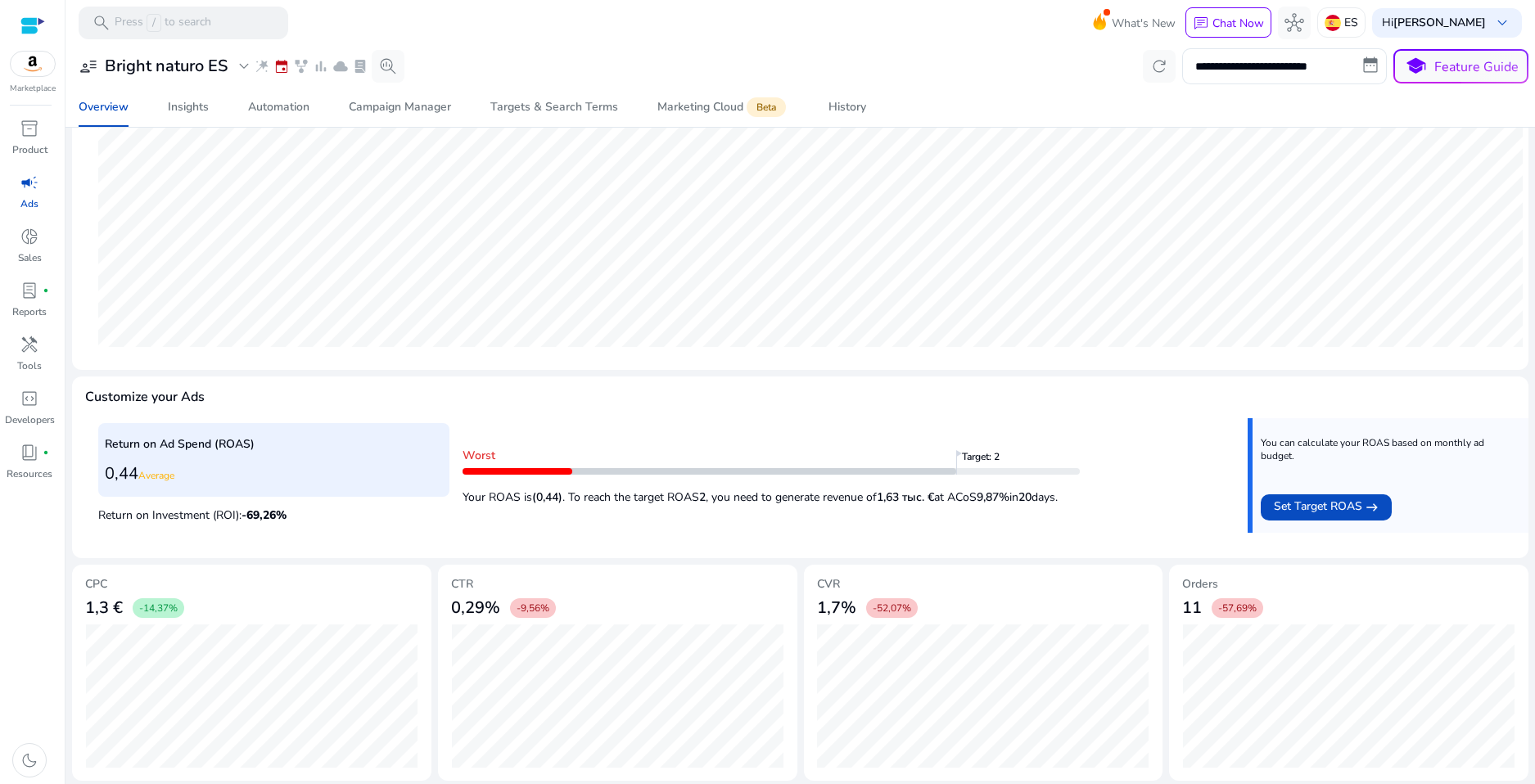
scroll to position [359, 0]
click at [373, 110] on div "Campaign Manager" at bounding box center [400, 107] width 102 height 12
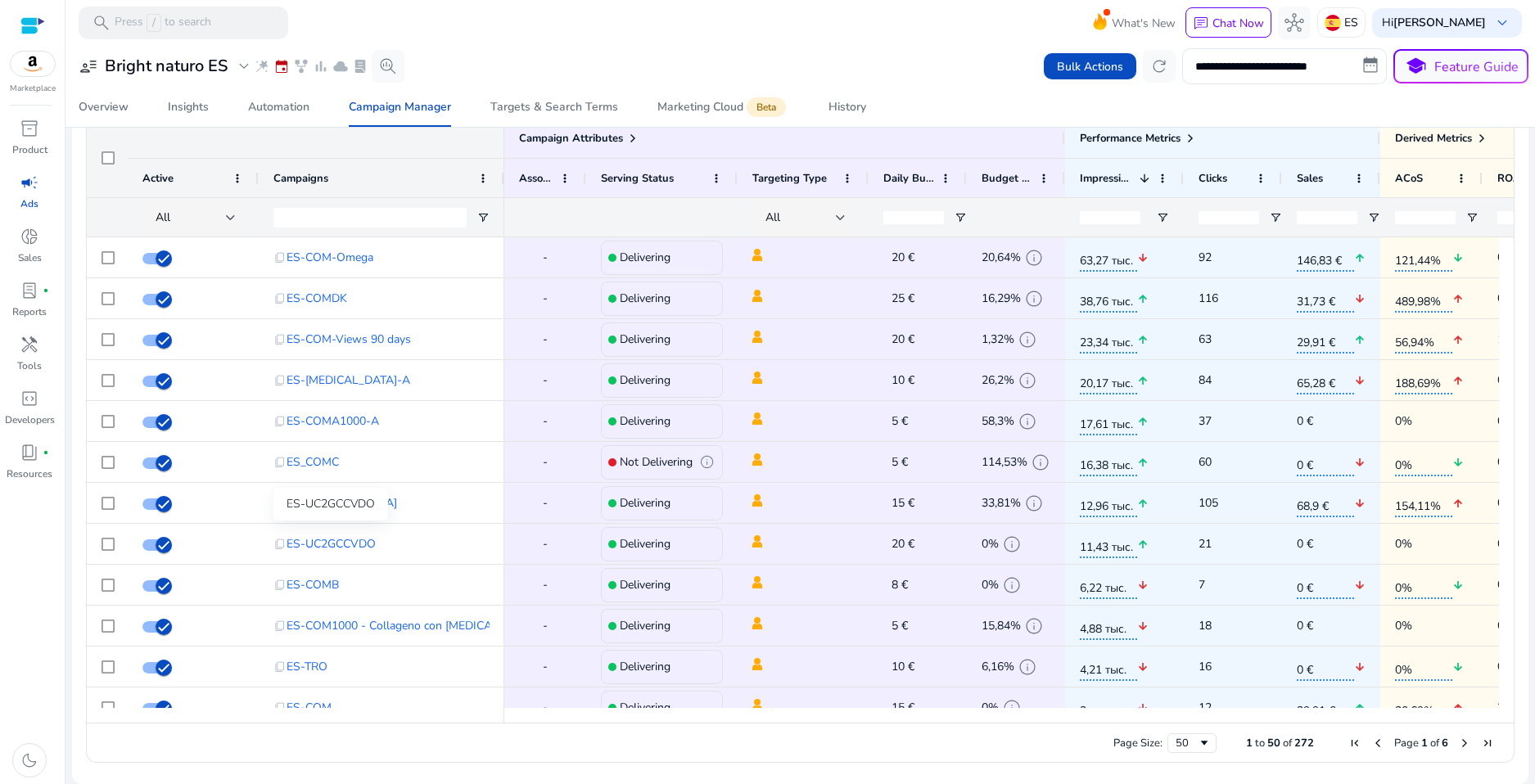
scroll to position [1106, 0]
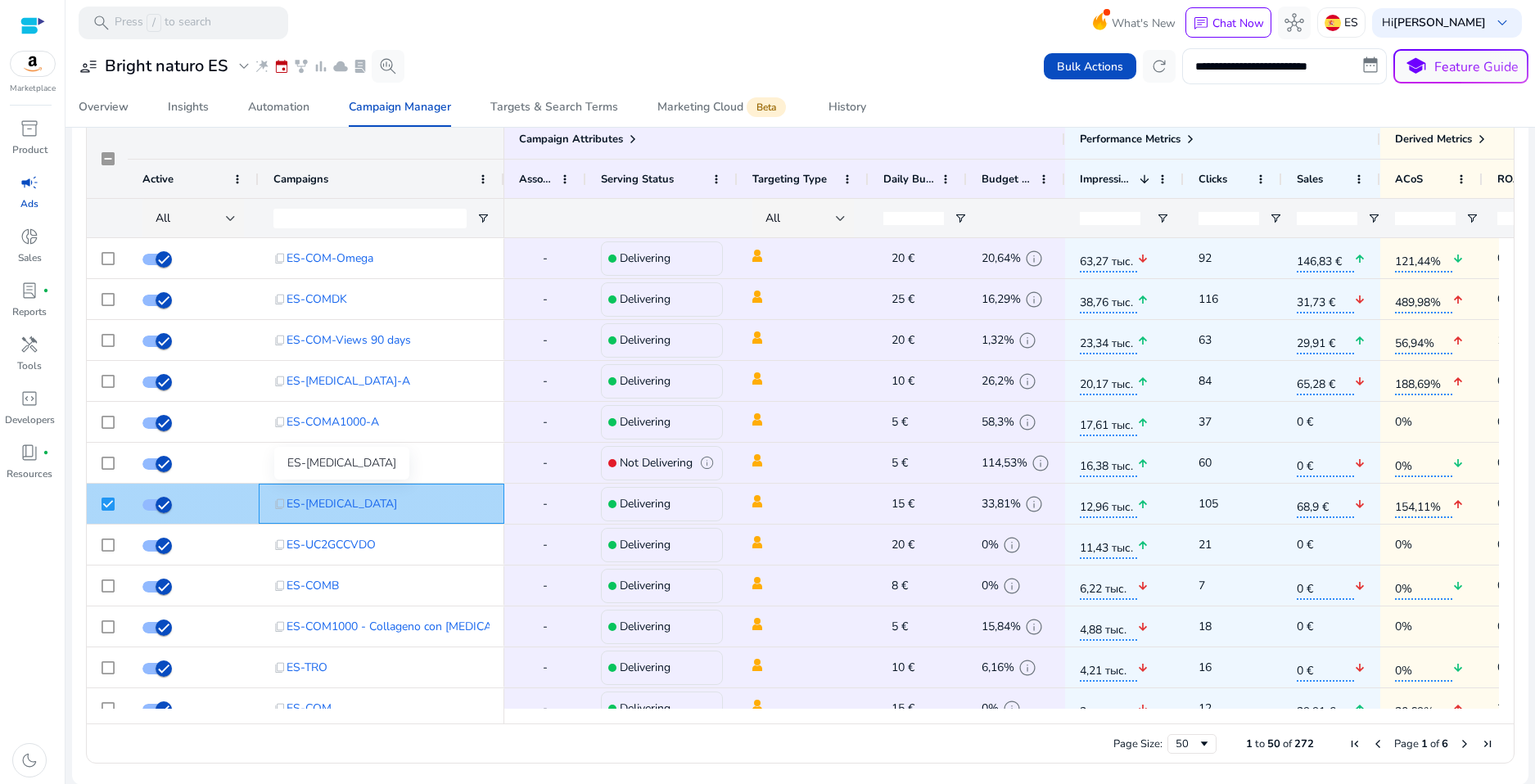
click at [326, 503] on span "ES-Cortisol" at bounding box center [342, 503] width 110 height 33
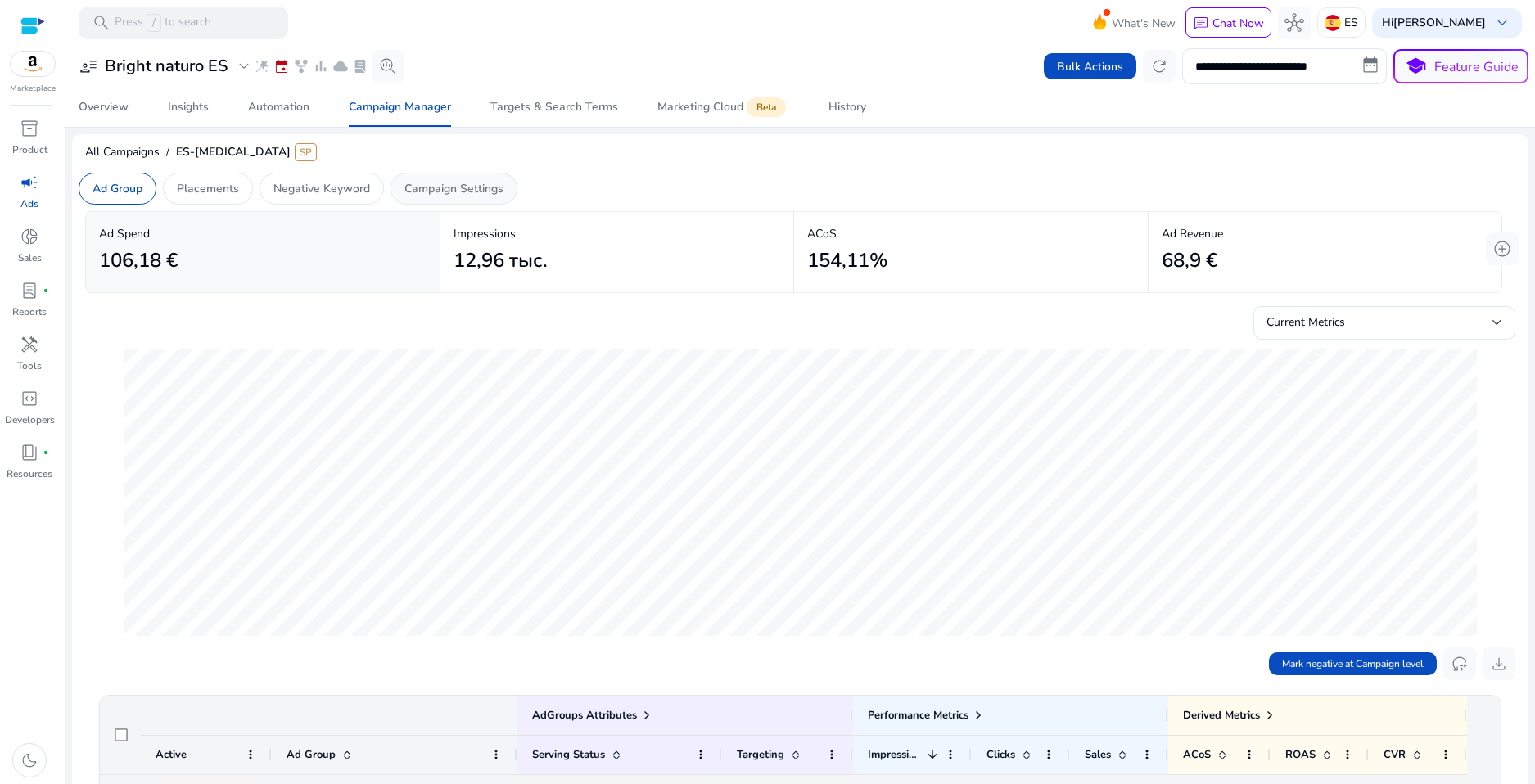
click at [463, 195] on p "Campaign Settings" at bounding box center [453, 188] width 100 height 17
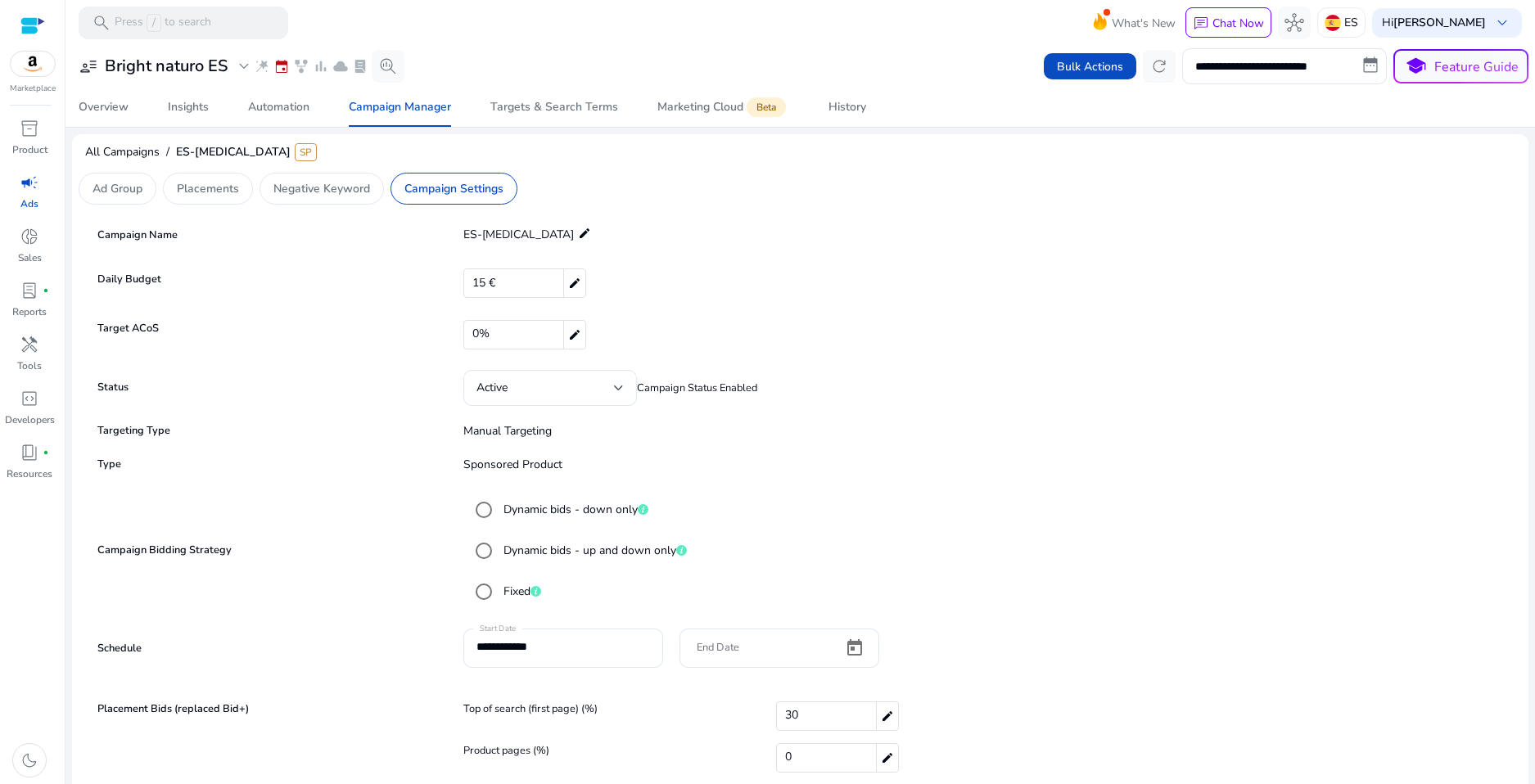
click at [712, 225] on div "Campaign Name ES-Cortisol edit" at bounding box center [800, 235] width 1414 height 32
click at [540, 115] on span "Targets & Search Terms" at bounding box center [555, 107] width 128 height 39
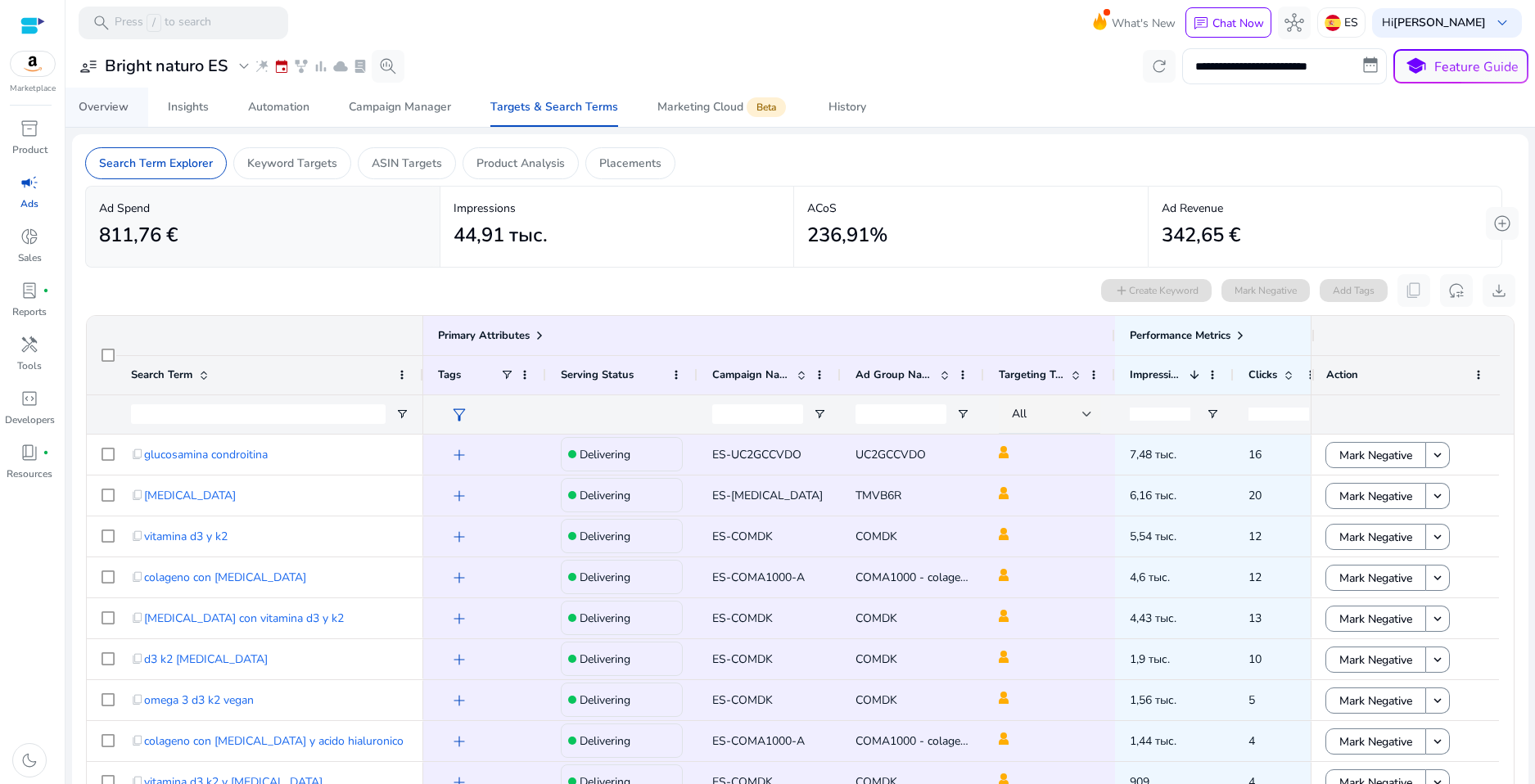
click at [115, 116] on span "Overview" at bounding box center [103, 107] width 50 height 39
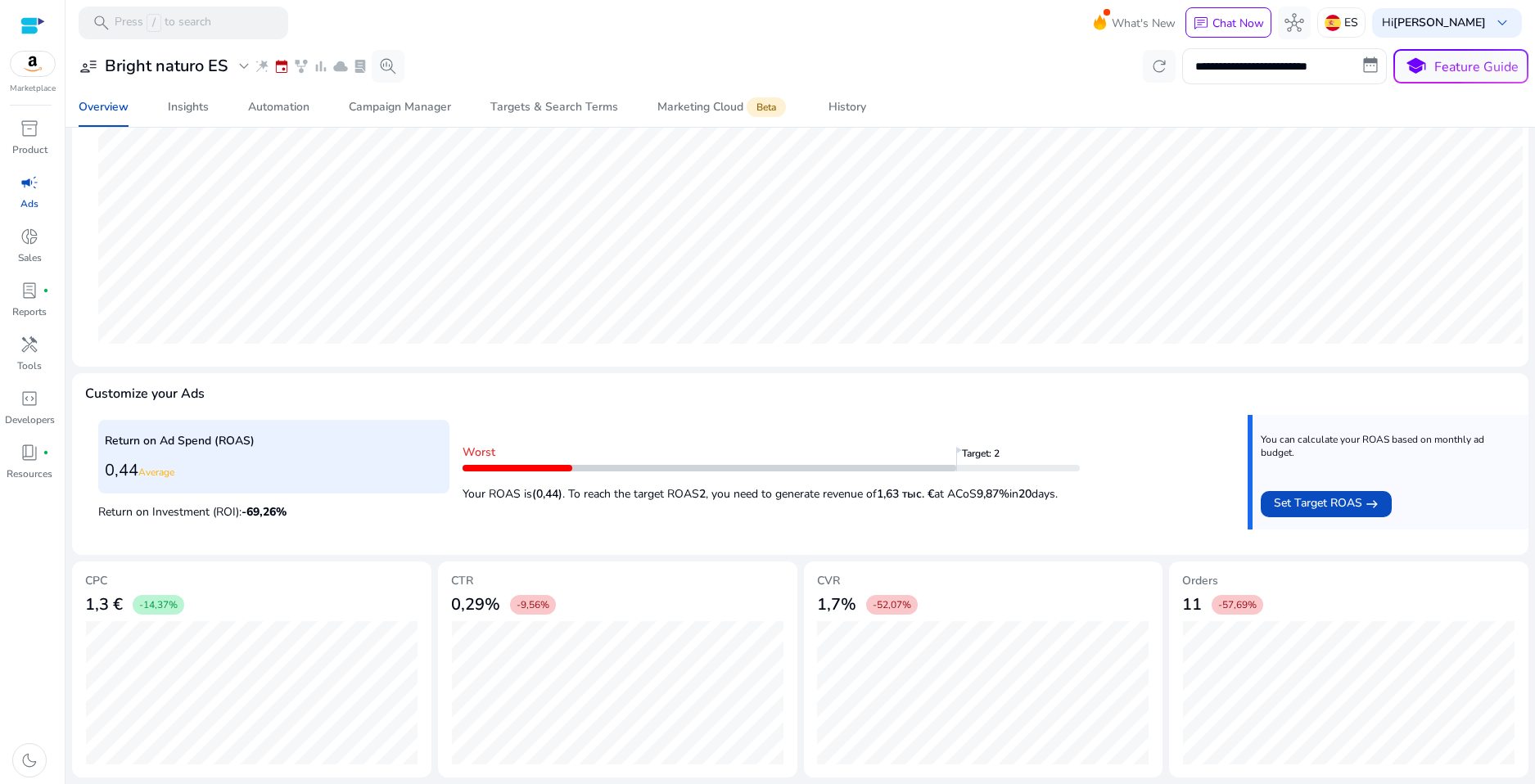
scroll to position [359, 0]
